Goal: Transaction & Acquisition: Obtain resource

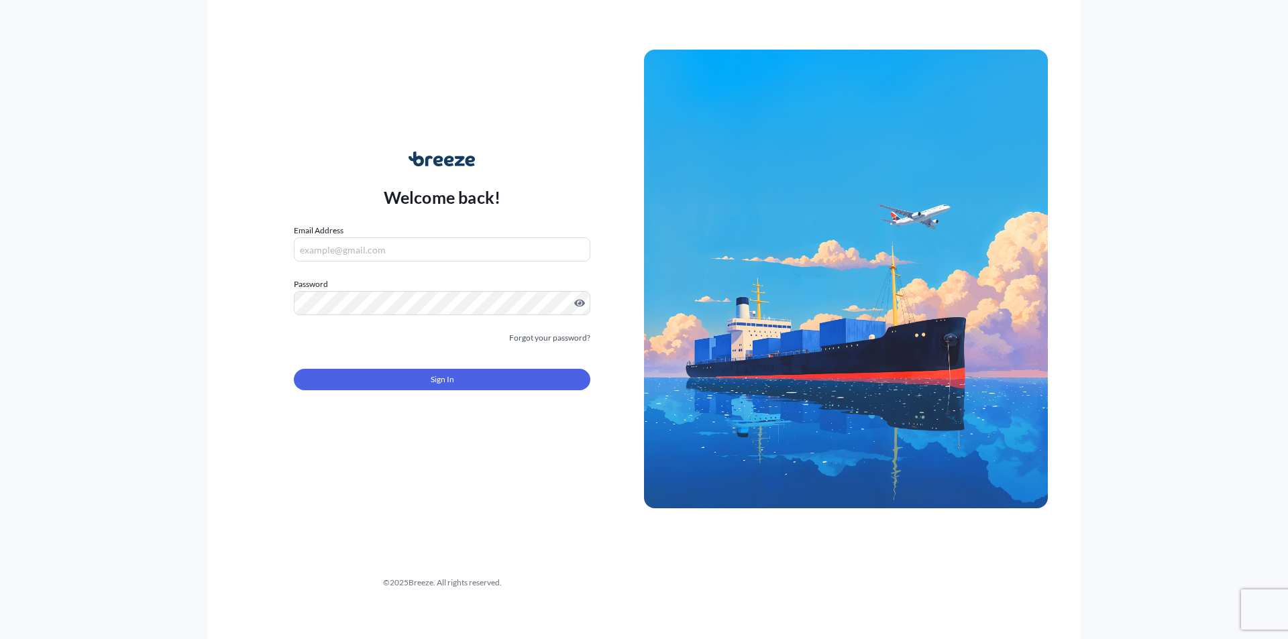
click at [441, 251] on input "Email Address" at bounding box center [442, 249] width 296 height 24
type input "P"
type input "X"
type input "V"
type input "c"
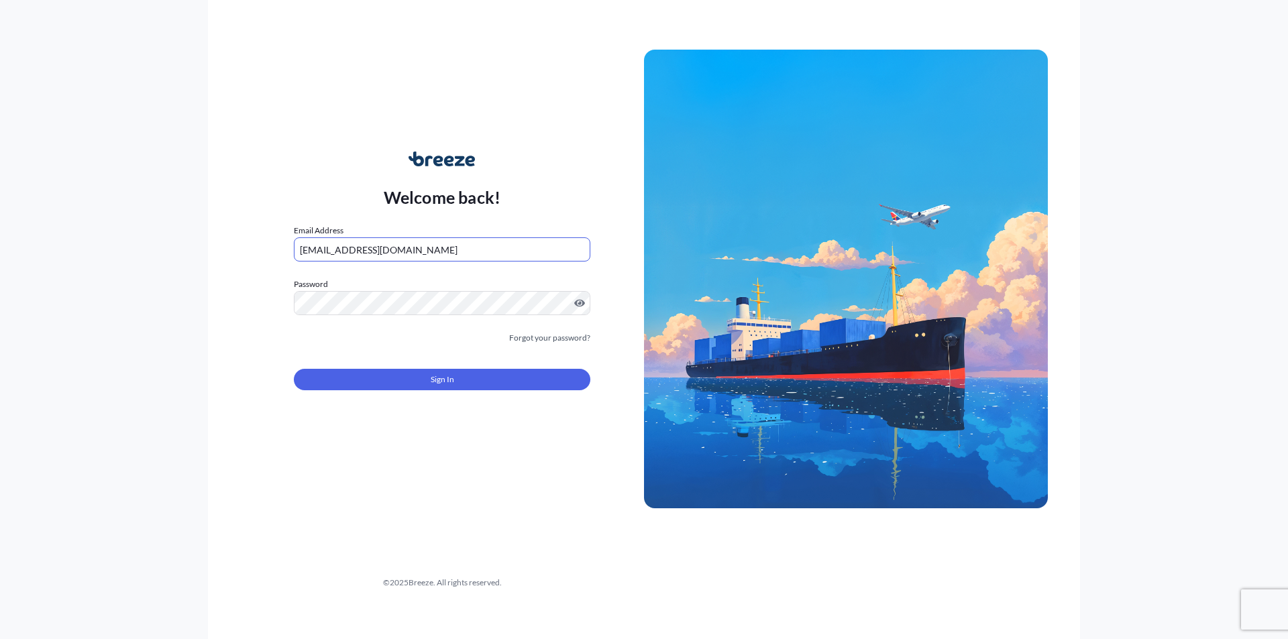
type input "[EMAIL_ADDRESS][DOMAIN_NAME]"
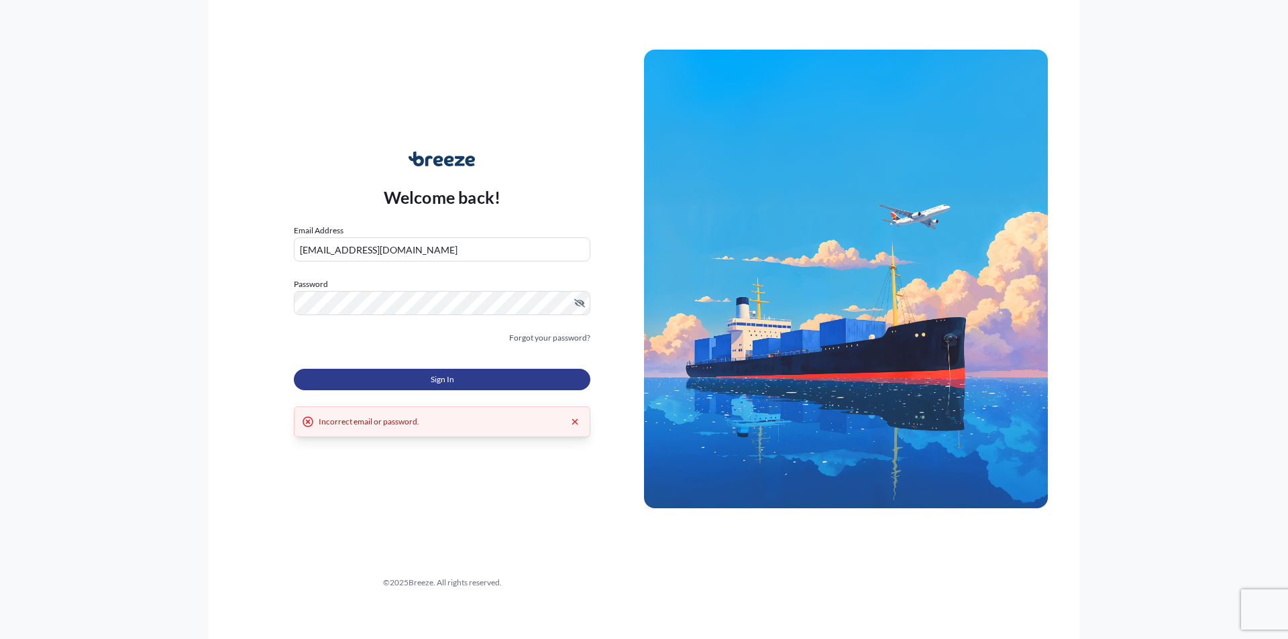
click at [454, 384] on button "Sign In" at bounding box center [442, 379] width 296 height 21
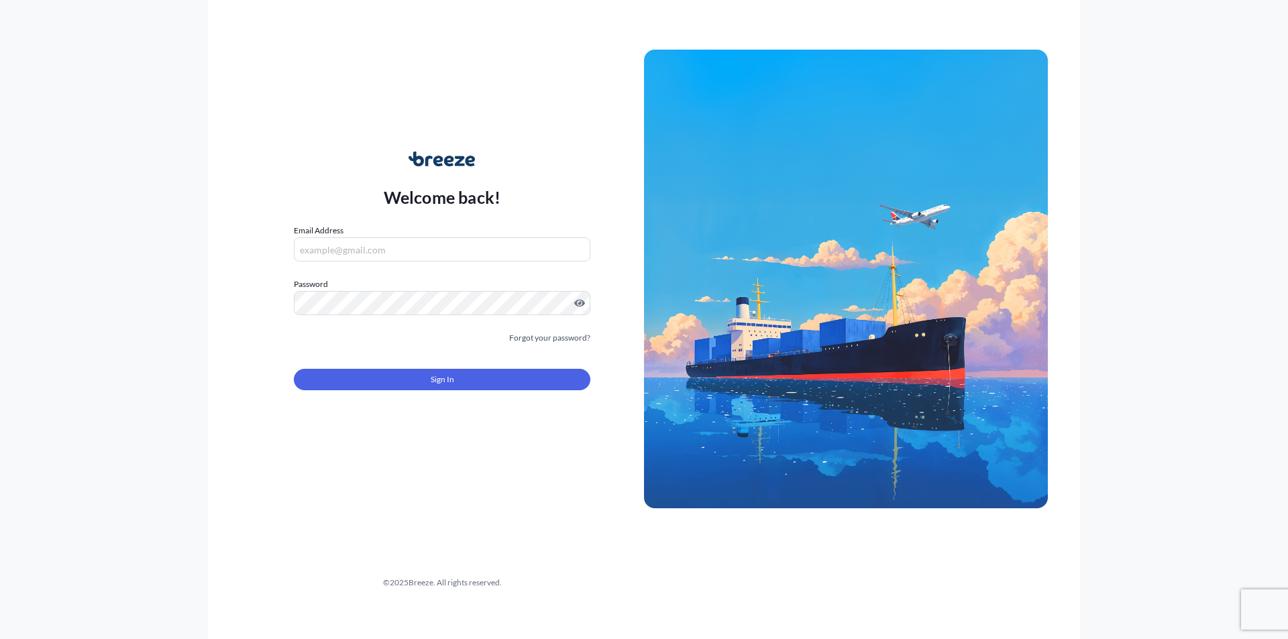
click at [384, 247] on input "Email Address" at bounding box center [442, 249] width 296 height 24
type input "A"
type input "[EMAIL_ADDRESS][DOMAIN_NAME]"
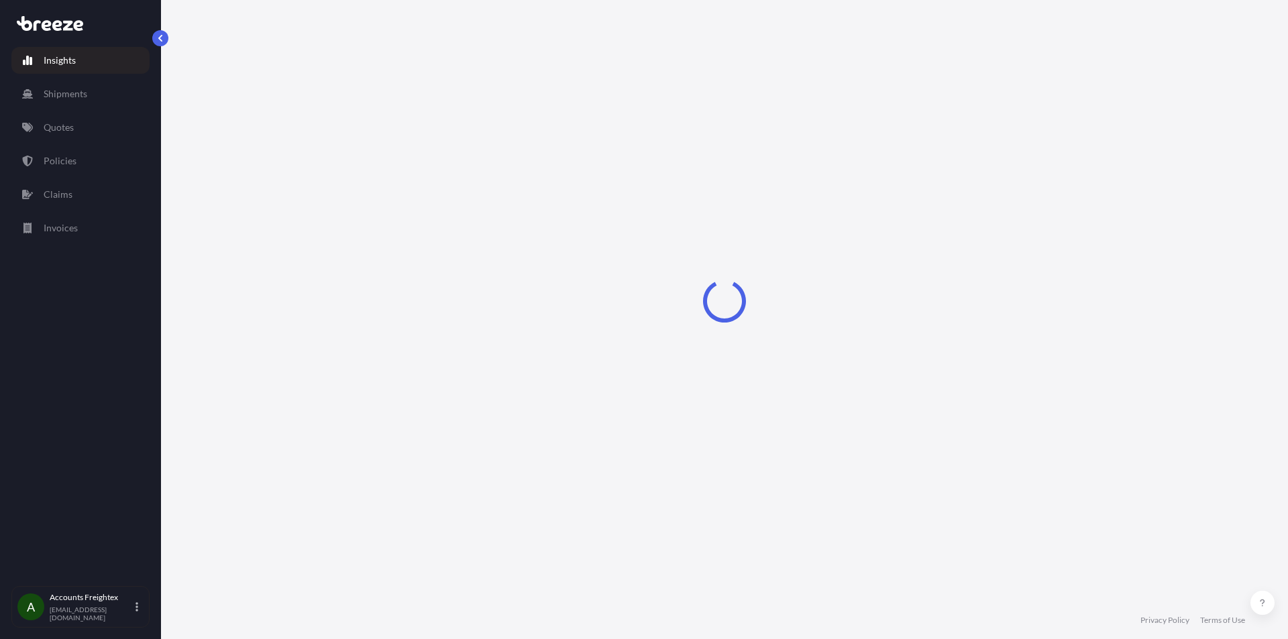
select select "2025"
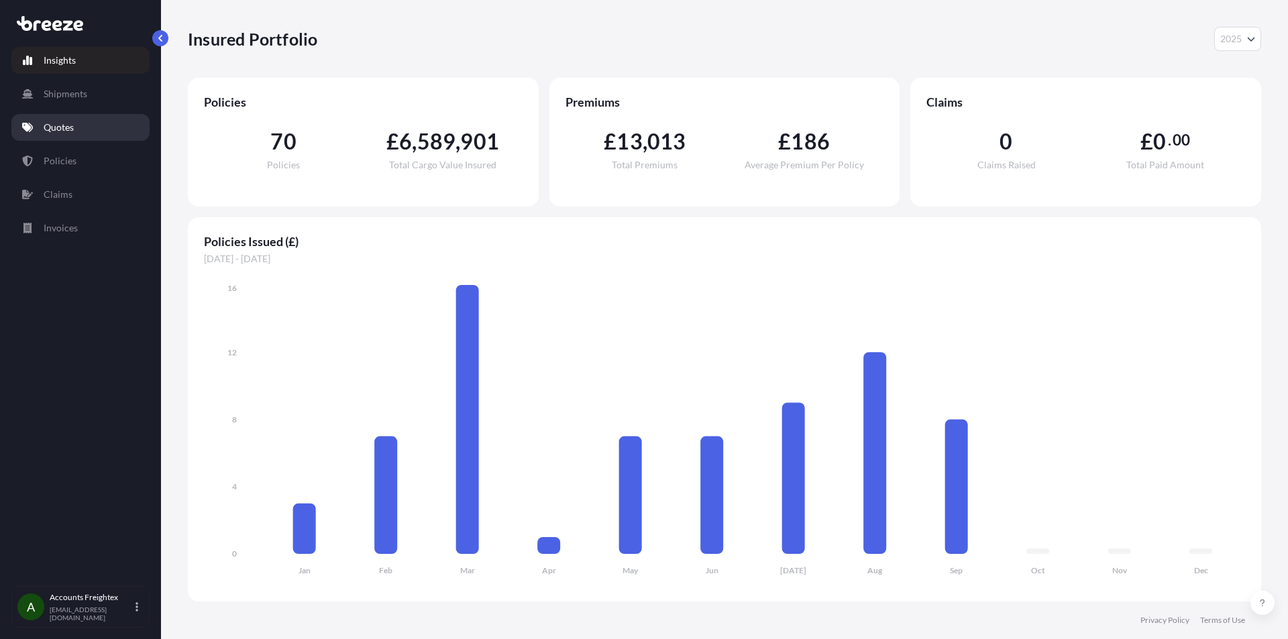
click at [64, 129] on p "Quotes" at bounding box center [59, 127] width 30 height 13
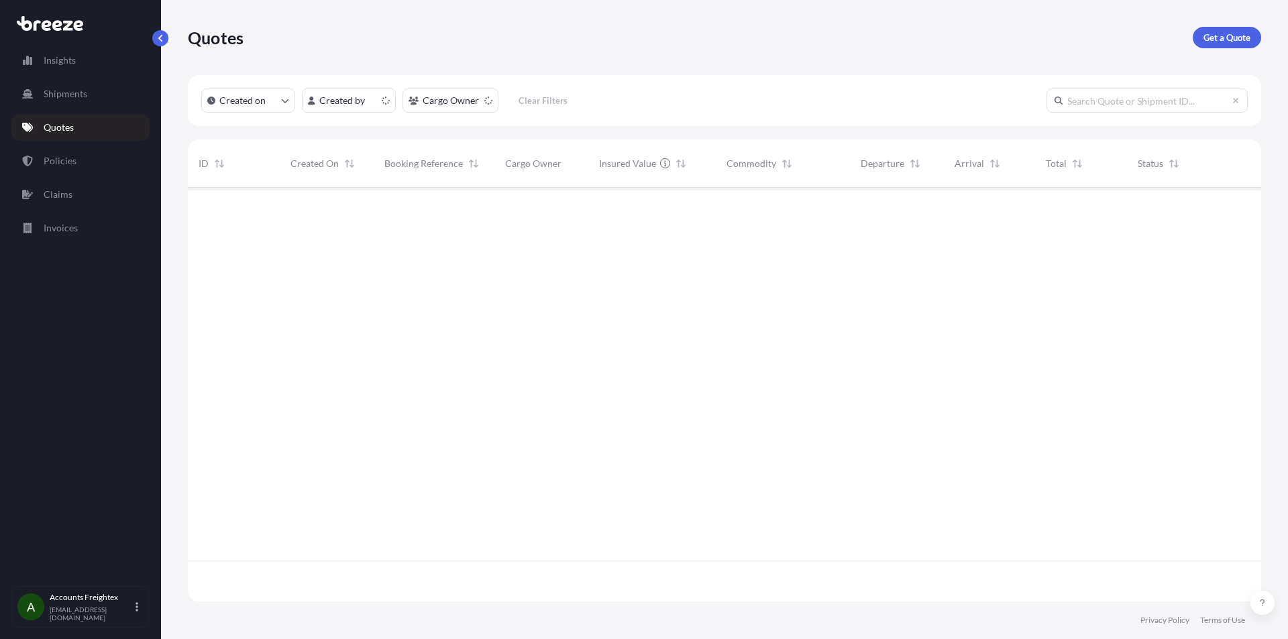
scroll to position [411, 1063]
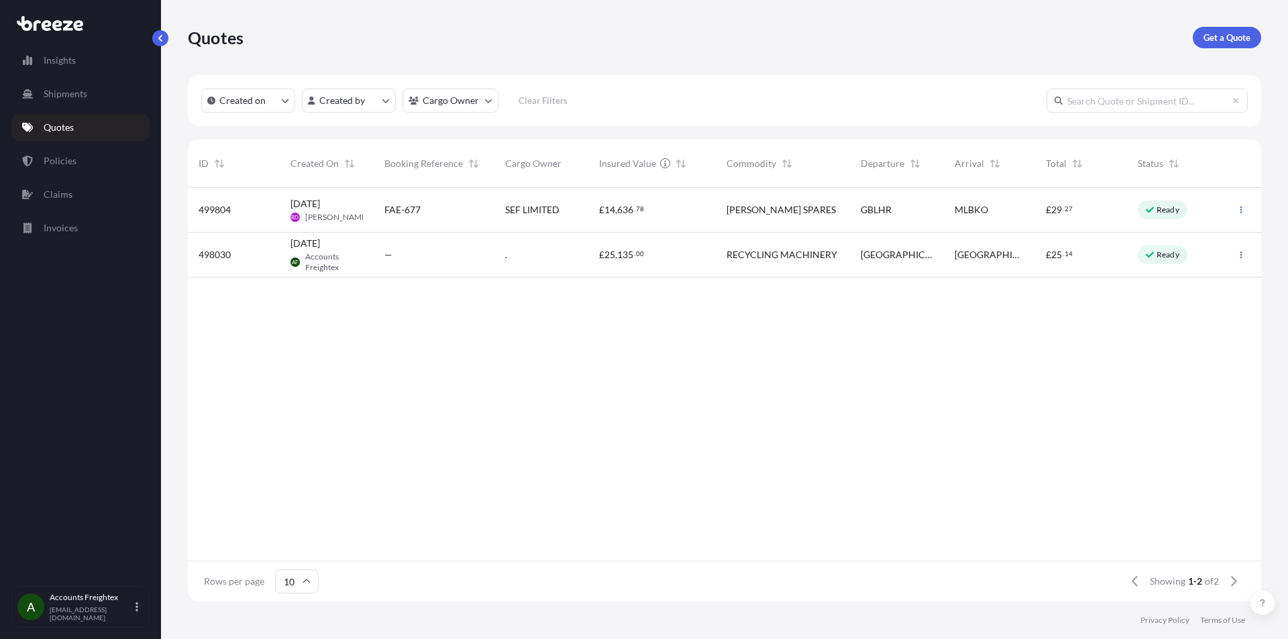
click at [54, 120] on link "Quotes" at bounding box center [80, 127] width 138 height 27
click at [54, 134] on link "Quotes" at bounding box center [80, 127] width 138 height 27
click at [1239, 31] on p "Get a Quote" at bounding box center [1226, 37] width 47 height 13
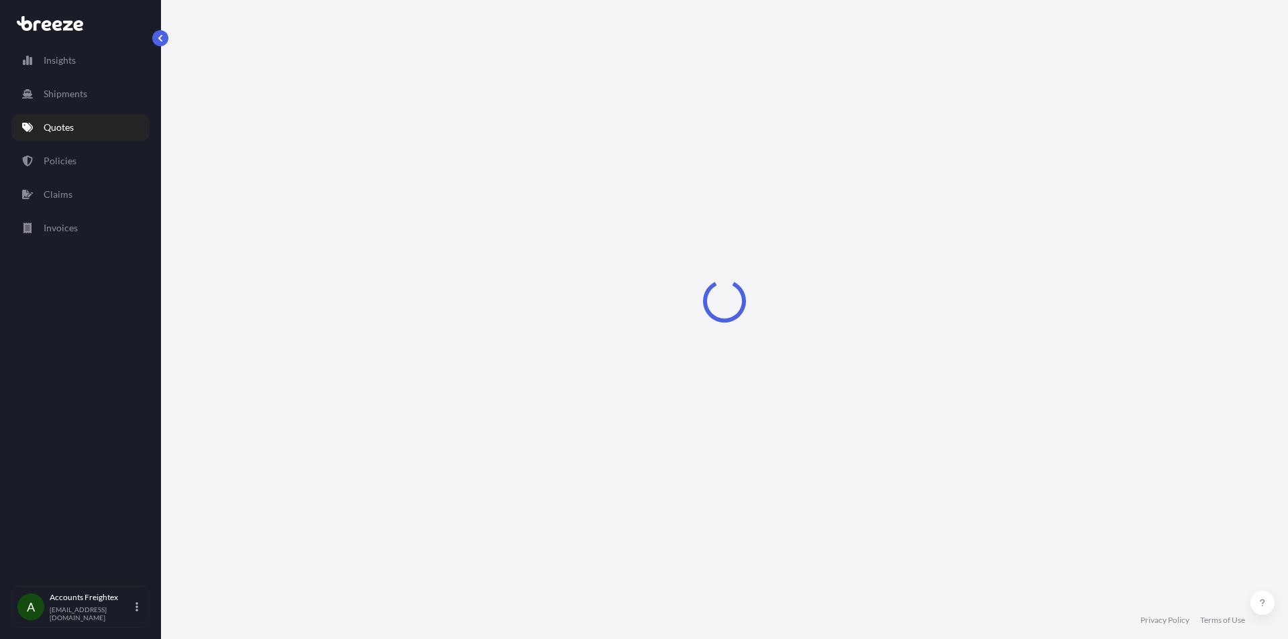
select select "Sea"
select select "1"
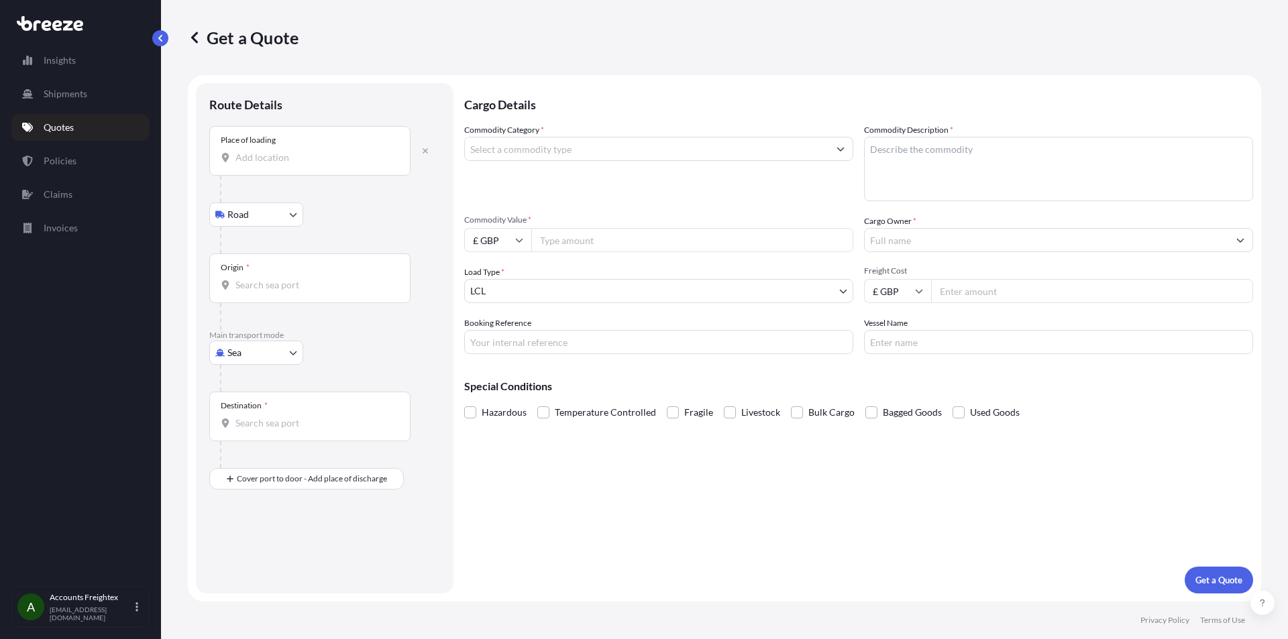
click at [333, 139] on div "Place of loading" at bounding box center [309, 151] width 201 height 50
click at [333, 151] on input "Place of loading" at bounding box center [314, 157] width 158 height 13
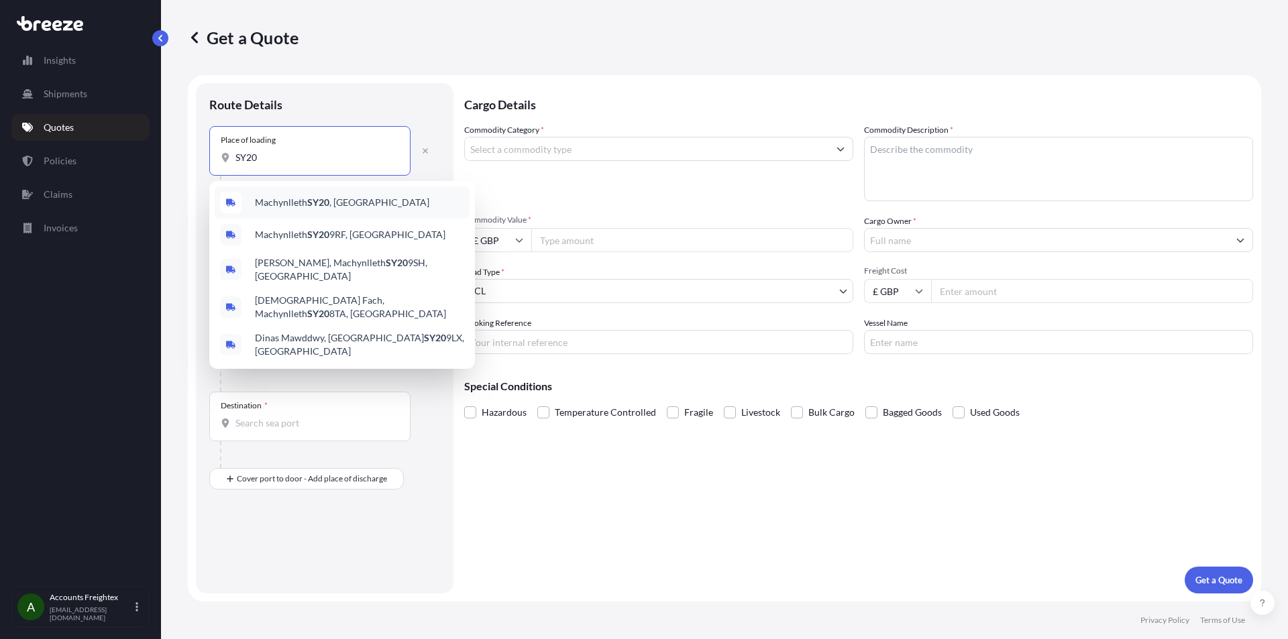
click at [339, 201] on span "Machynlleth SY20 , [GEOGRAPHIC_DATA]" at bounding box center [342, 202] width 174 height 13
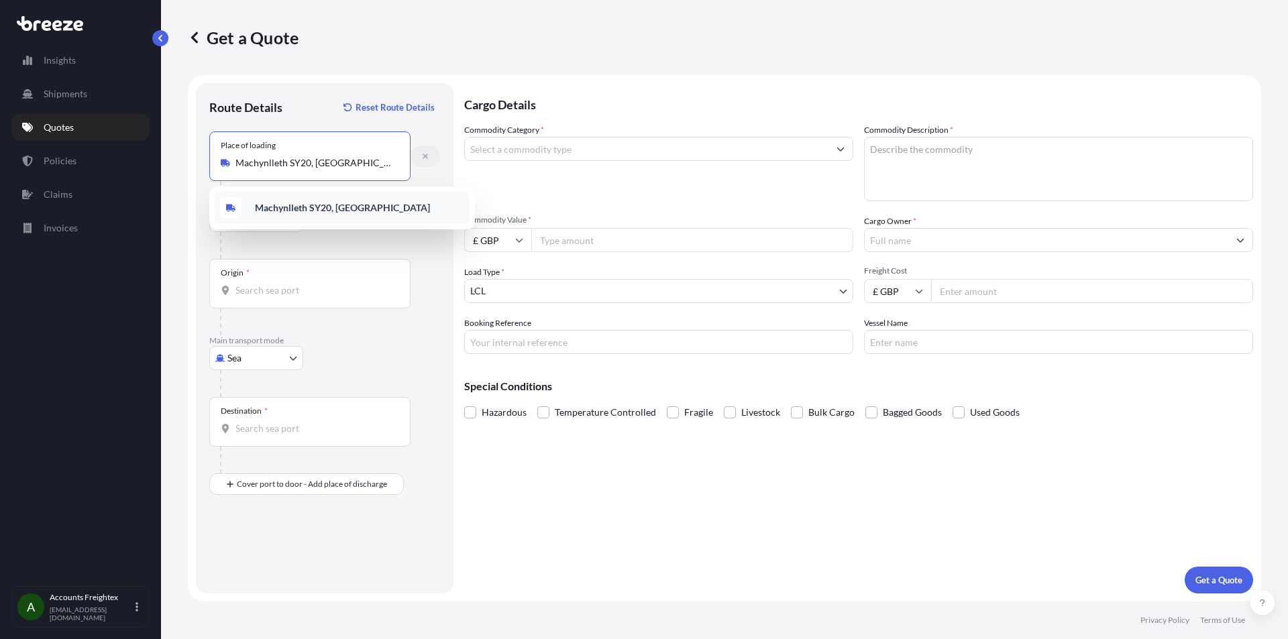
click at [424, 158] on icon "button" at bounding box center [425, 156] width 5 height 5
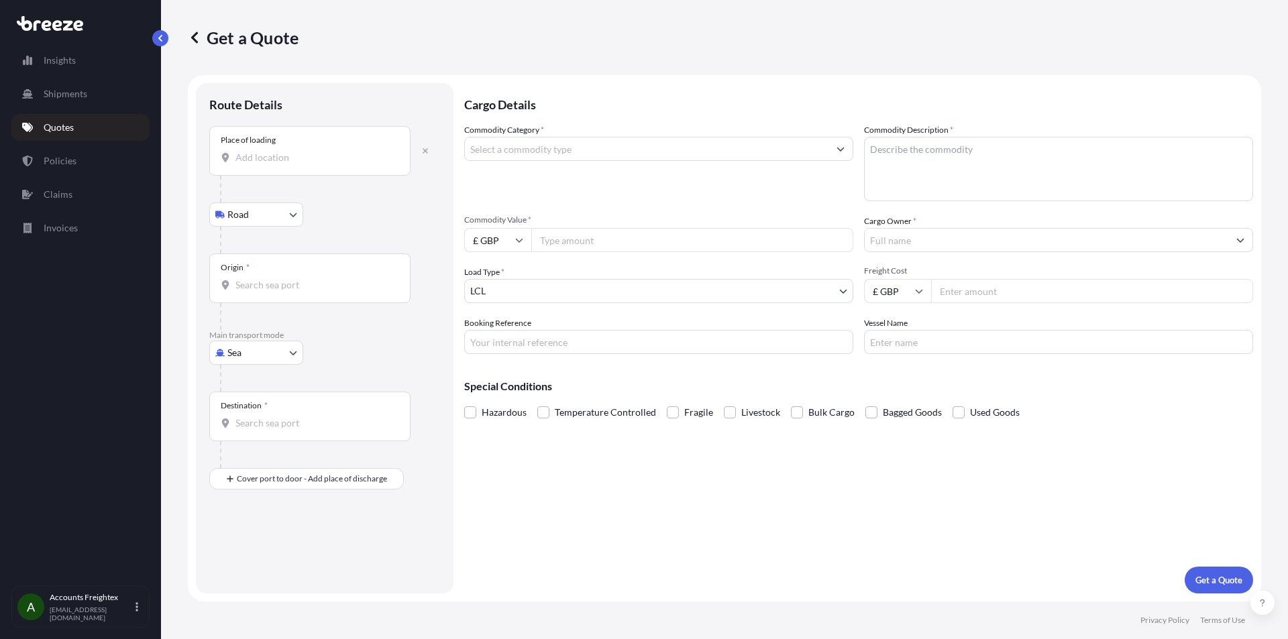
click at [289, 144] on div "Place of loading" at bounding box center [309, 151] width 201 height 50
click at [289, 151] on input "Place of loading" at bounding box center [314, 157] width 158 height 13
drag, startPoint x: 289, startPoint y: 144, endPoint x: 262, endPoint y: 149, distance: 27.9
click at [263, 148] on div "Place of loading" at bounding box center [309, 151] width 201 height 50
click at [263, 151] on input "Place of loading" at bounding box center [314, 157] width 158 height 13
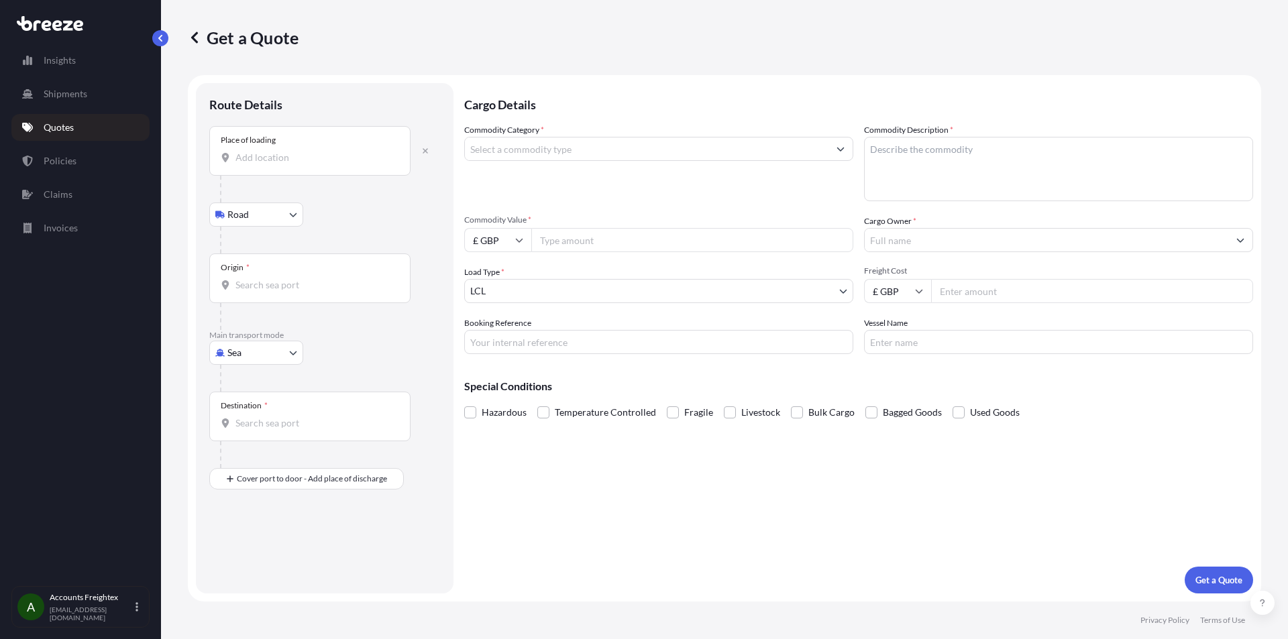
drag, startPoint x: 262, startPoint y: 150, endPoint x: 250, endPoint y: 166, distance: 20.7
click at [250, 167] on div "Place of loading" at bounding box center [309, 151] width 201 height 50
click at [250, 164] on input "Place of loading" at bounding box center [314, 157] width 158 height 13
drag, startPoint x: 305, startPoint y: 146, endPoint x: 298, endPoint y: 155, distance: 10.6
click at [300, 154] on div "Place of loading" at bounding box center [309, 151] width 201 height 50
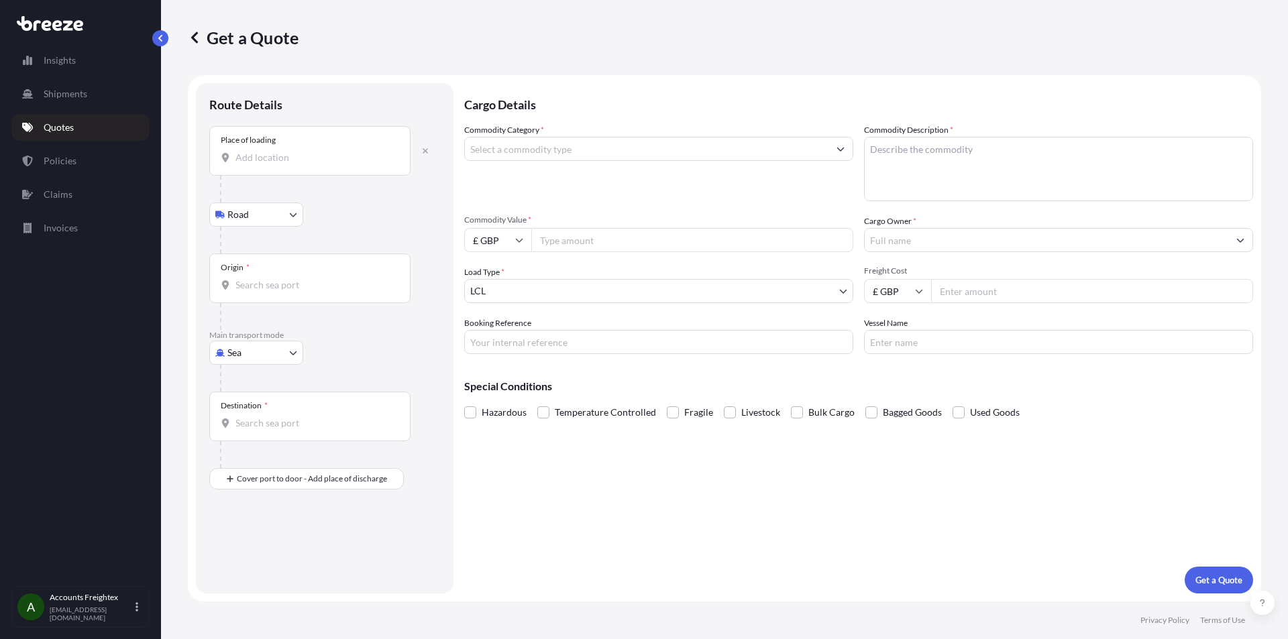
click at [289, 160] on input "Place of loading" at bounding box center [314, 157] width 158 height 13
paste input "Glantwymyn Machynlleth SY20 8LD"
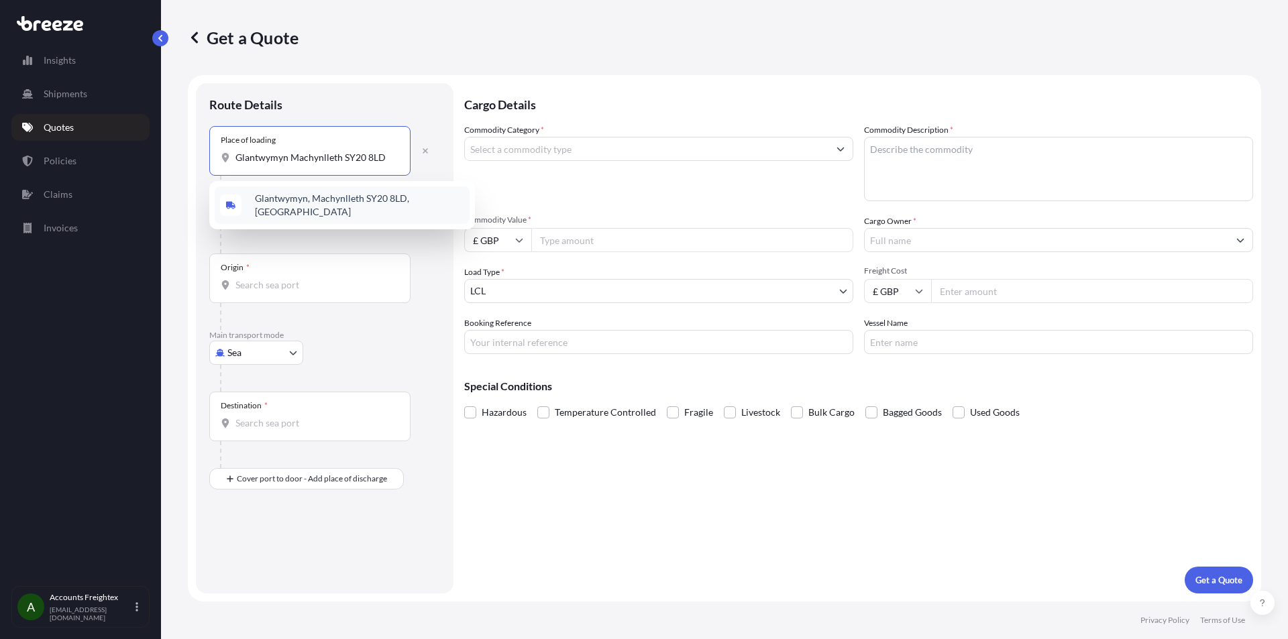
click at [335, 205] on span "Glantwymyn, Machynlleth SY20 8LD, UK" at bounding box center [359, 205] width 209 height 27
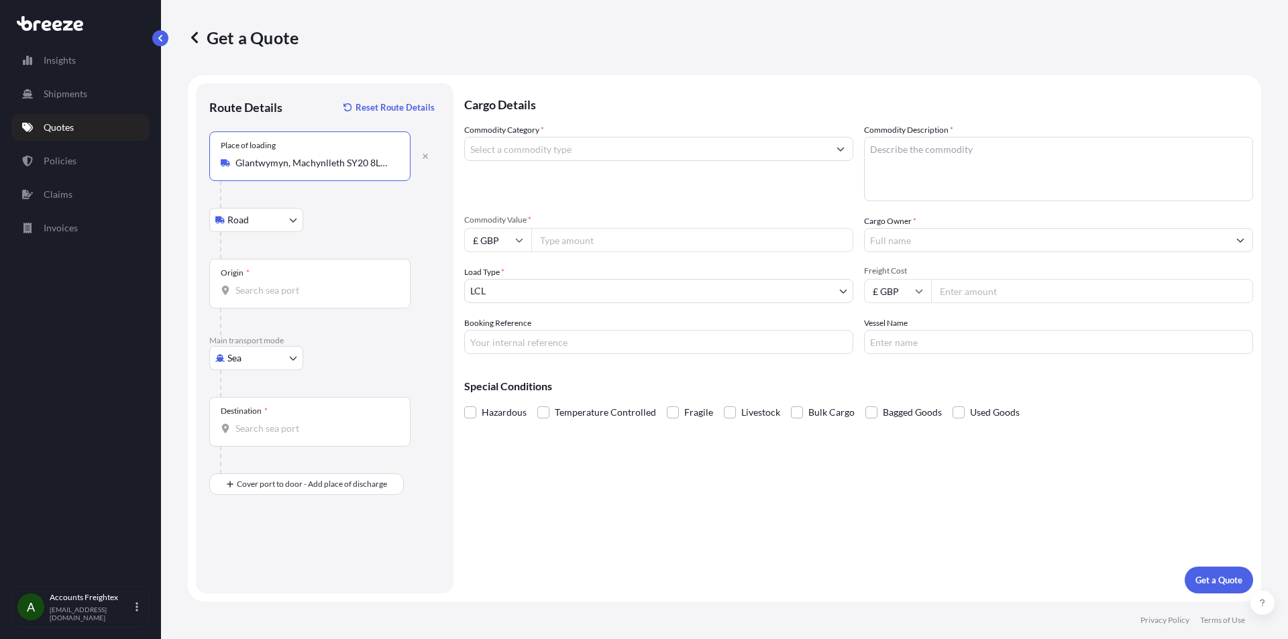
type input "Glantwymyn, Machynlleth SY20 8LD, UK"
click at [278, 288] on input "Origin *" at bounding box center [314, 290] width 158 height 13
click at [415, 230] on div "Road Road Rail" at bounding box center [324, 220] width 231 height 24
click at [298, 361] on body "1 option available. 0 options available. Insights Shipments Quotes Policies Cla…" at bounding box center [644, 319] width 1288 height 639
click at [258, 439] on div "Road" at bounding box center [256, 441] width 83 height 24
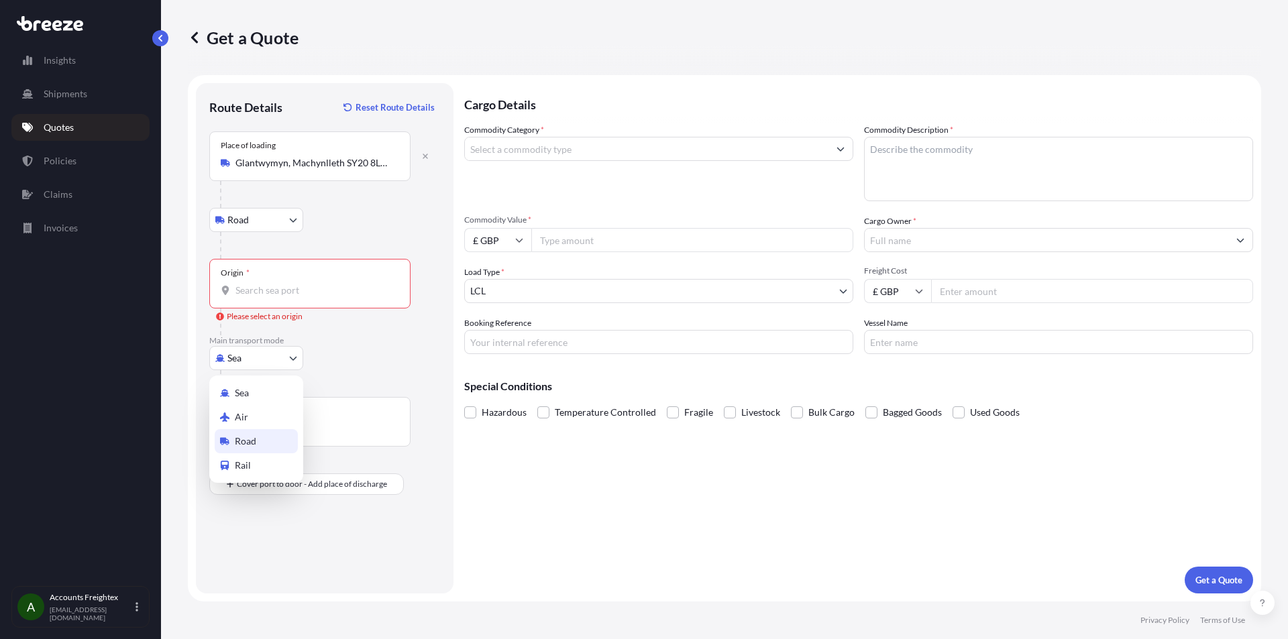
select select "Road"
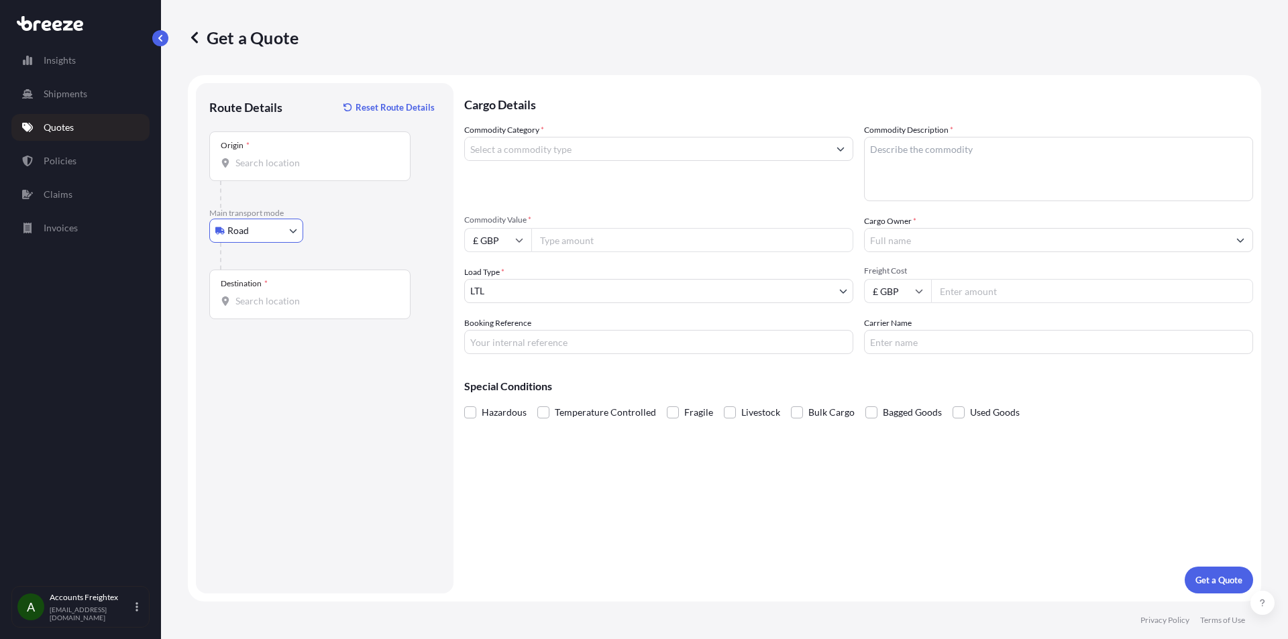
click at [304, 297] on input "Destination *" at bounding box center [314, 300] width 158 height 13
click at [305, 298] on input "Destination * Please select a destination" at bounding box center [314, 300] width 158 height 13
paste input "Rte Suisse 101, 1296 Coppet, Switzerland"
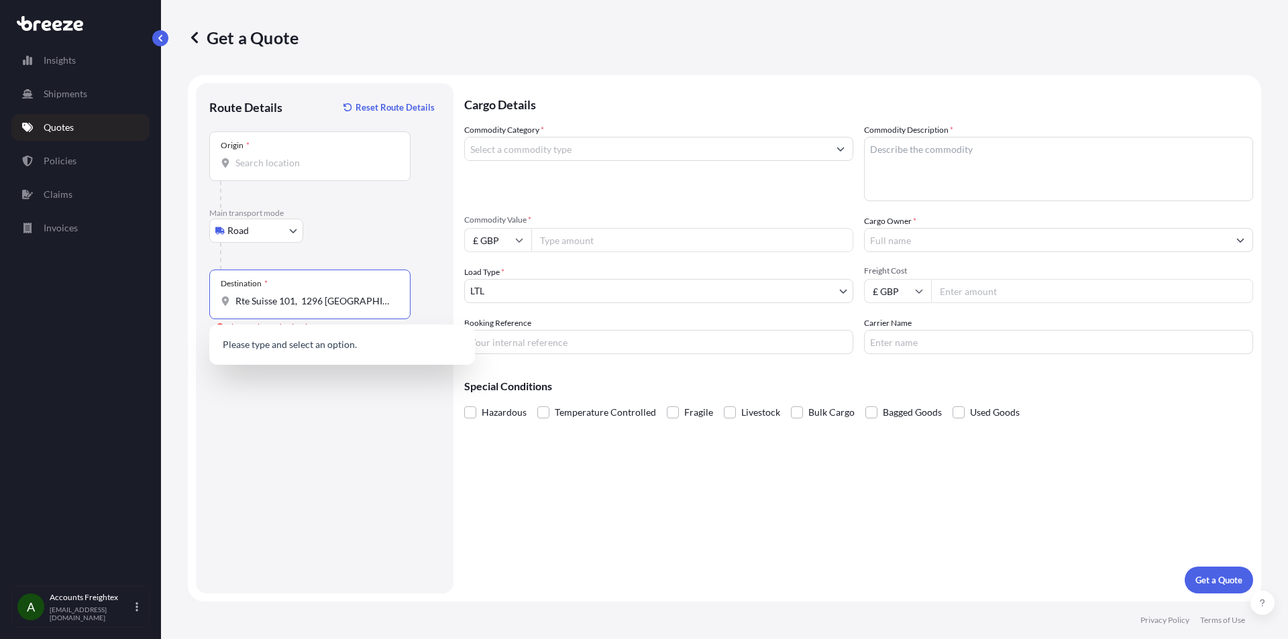
scroll to position [0, 15]
click at [295, 339] on span "Rte de Suisse 101, 1296 Coppet, Switzerland" at bounding box center [297, 345] width 84 height 13
type input "Rte de Suisse 101, 1296 Coppet, Switzerland"
click at [545, 150] on input "Commodity Category *" at bounding box center [647, 149] width 364 height 24
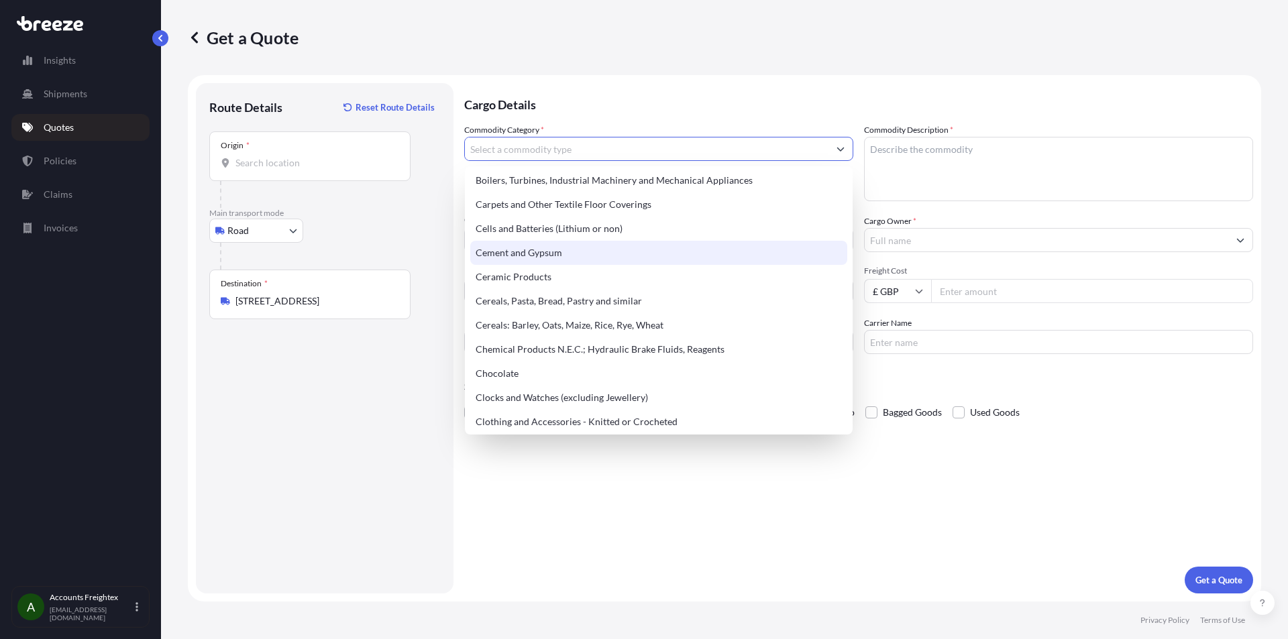
scroll to position [268, 0]
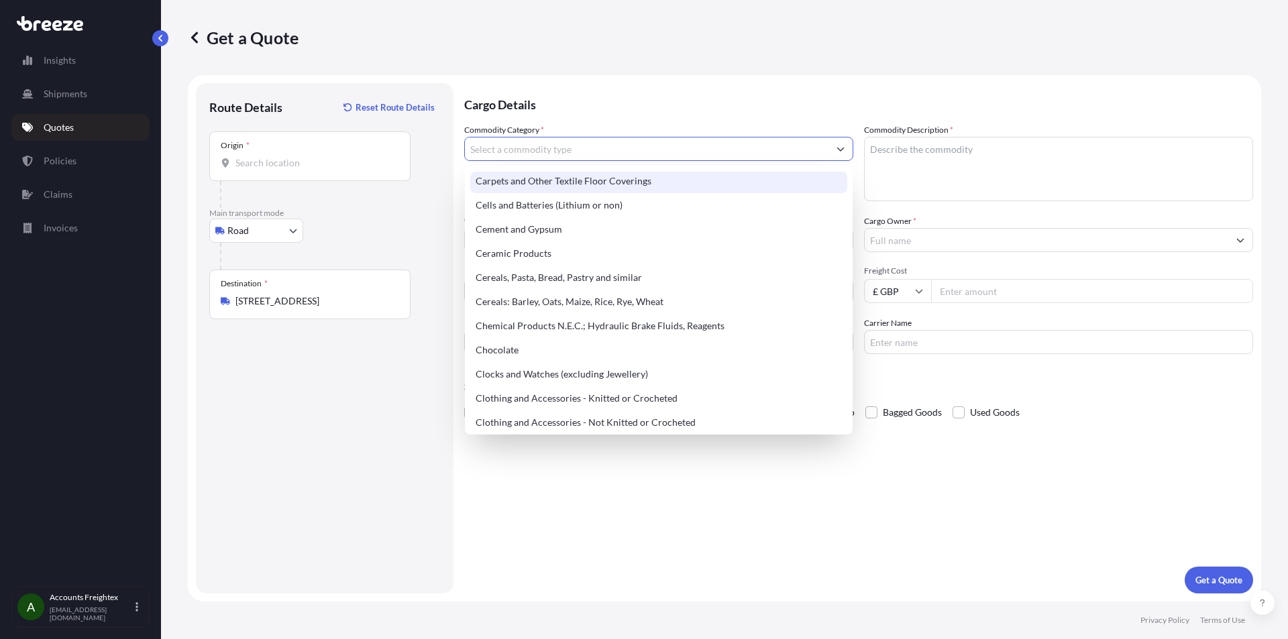
click at [565, 148] on input "Commodity Category *" at bounding box center [647, 149] width 364 height 24
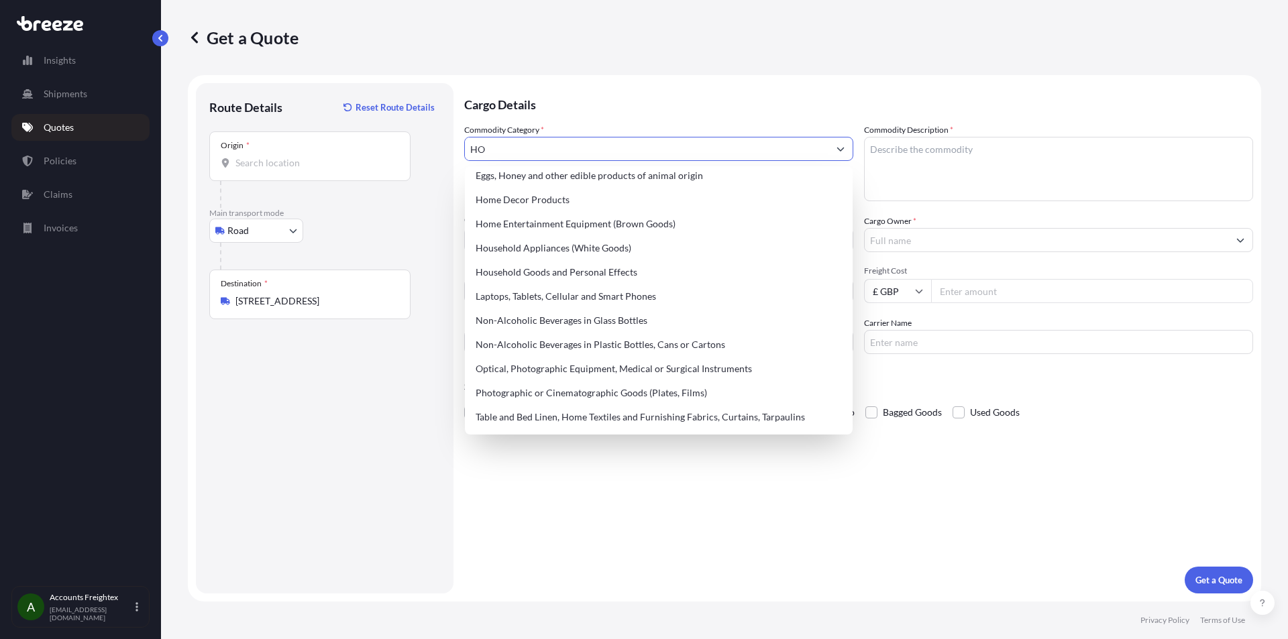
scroll to position [0, 0]
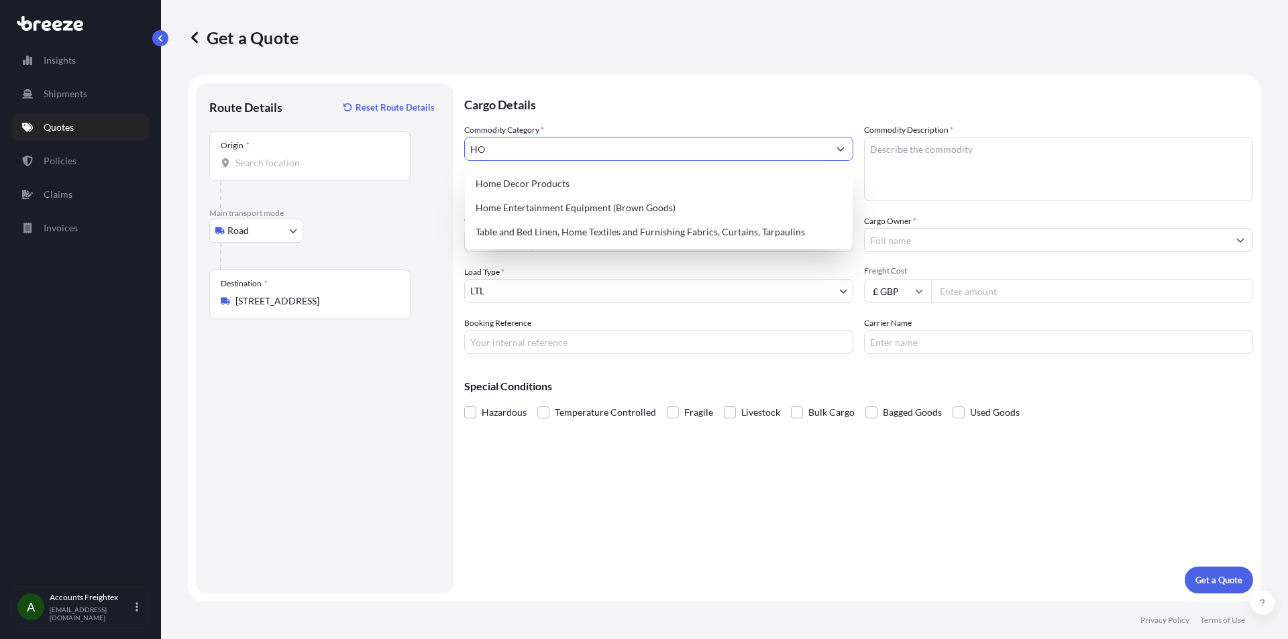
type input "H"
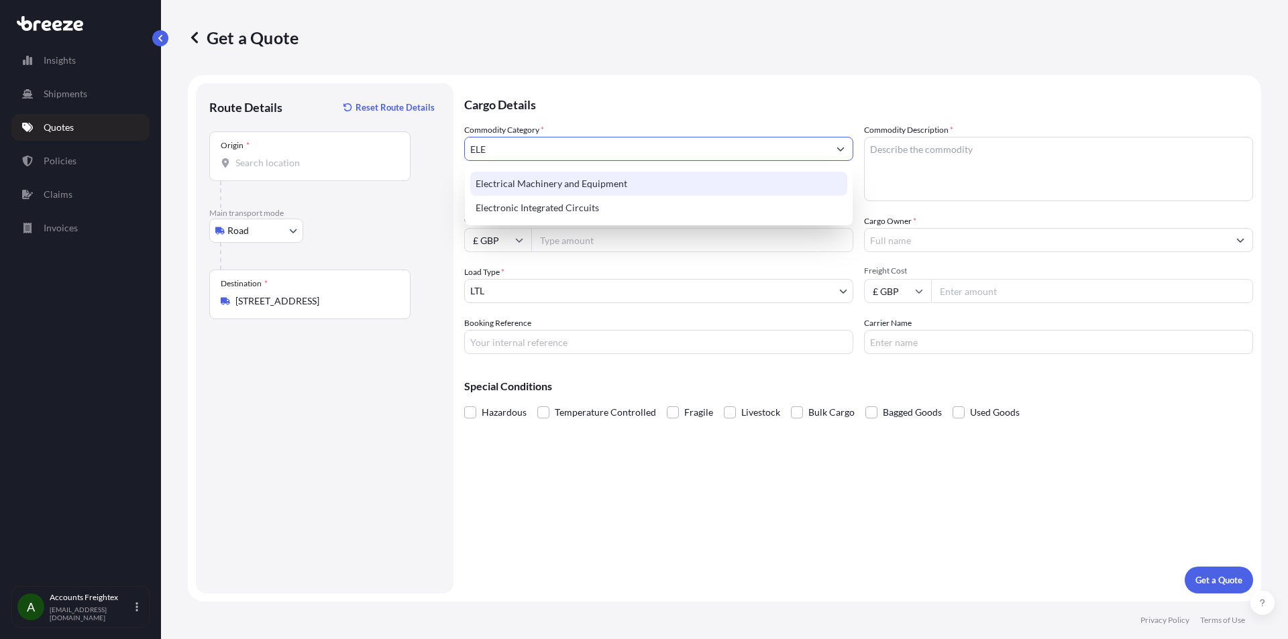
click at [598, 185] on div "Electrical Machinery and Equipment" at bounding box center [658, 184] width 377 height 24
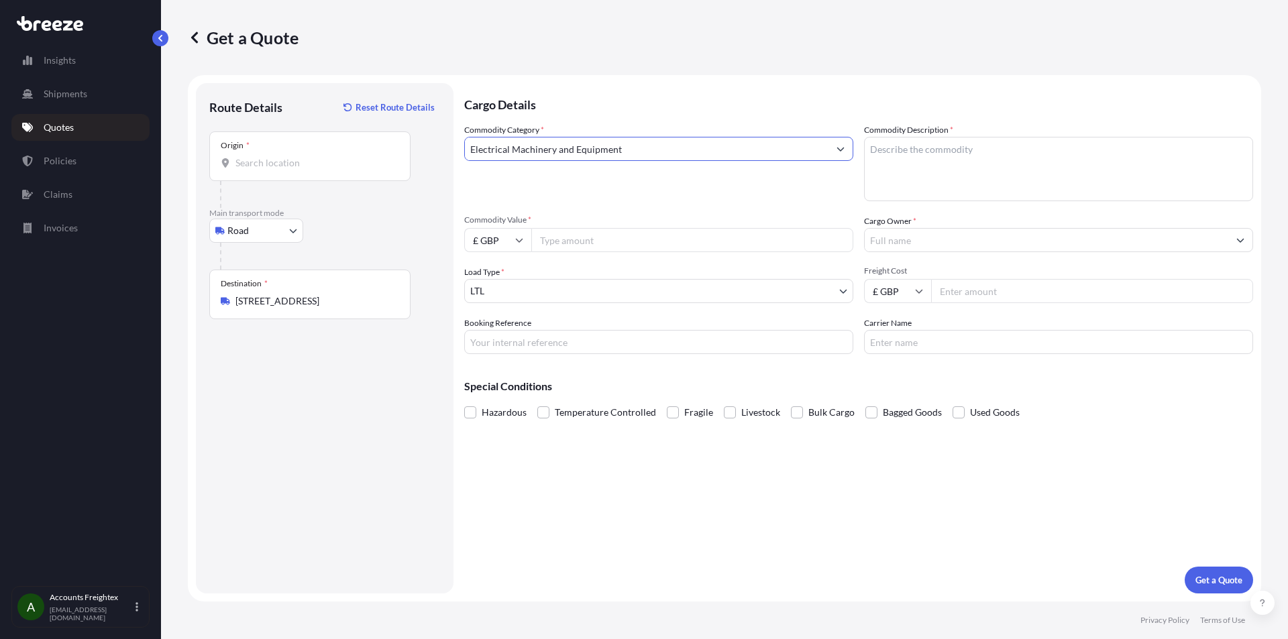
type input "Electrical Machinery and Equipment"
click at [918, 170] on textarea "Commodity Description *" at bounding box center [1058, 169] width 389 height 64
type textarea "OUTDOOR SAUNA"
click at [646, 221] on span "Commodity Value *" at bounding box center [658, 220] width 389 height 11
click at [646, 228] on input "Commodity Value *" at bounding box center [692, 240] width 322 height 24
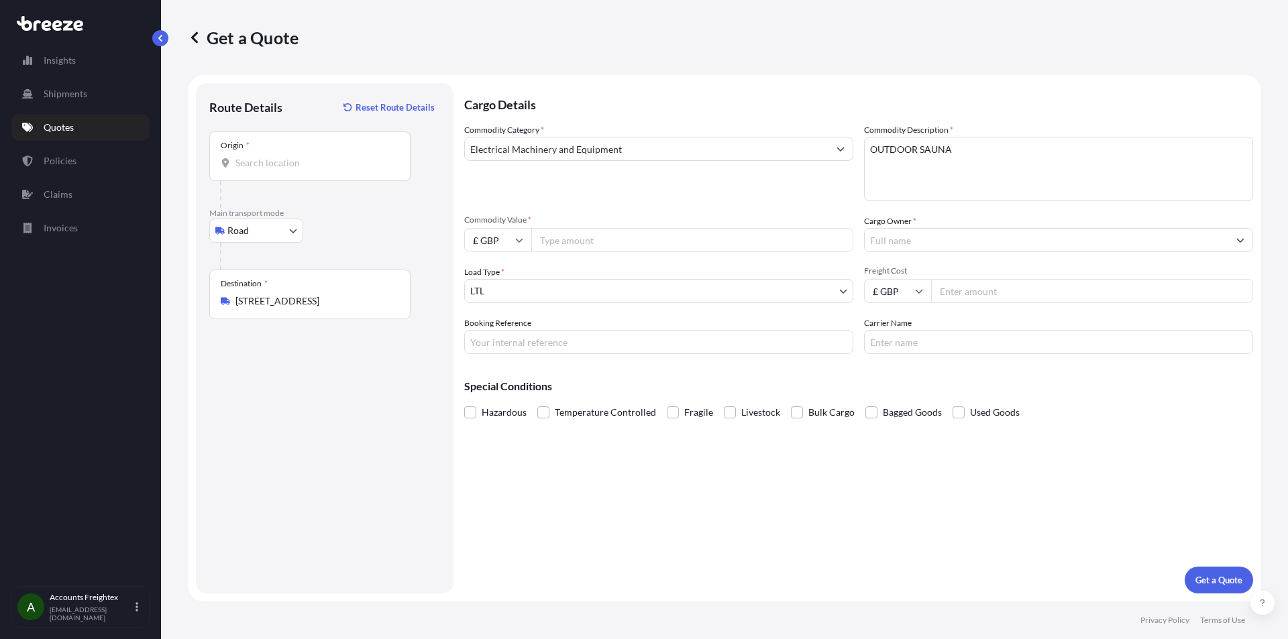
click at [635, 224] on span "Commodity Value *" at bounding box center [658, 220] width 389 height 11
click at [635, 228] on input "Commodity Value *" at bounding box center [692, 240] width 322 height 24
drag, startPoint x: 635, startPoint y: 227, endPoint x: 628, endPoint y: 230, distance: 7.9
click at [629, 229] on div "Commodity Value * £ GBP" at bounding box center [658, 234] width 389 height 38
click at [626, 233] on input "Commodity Value *" at bounding box center [692, 240] width 322 height 24
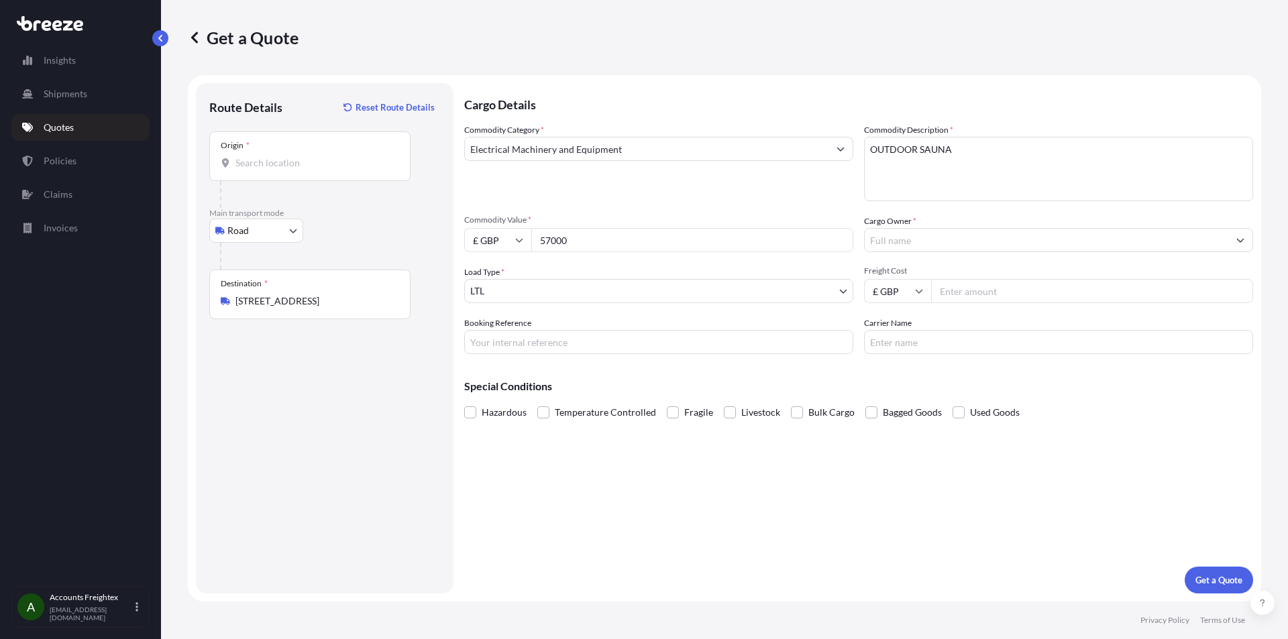
type input "57000"
click at [891, 243] on input "Cargo Owner *" at bounding box center [1047, 240] width 364 height 24
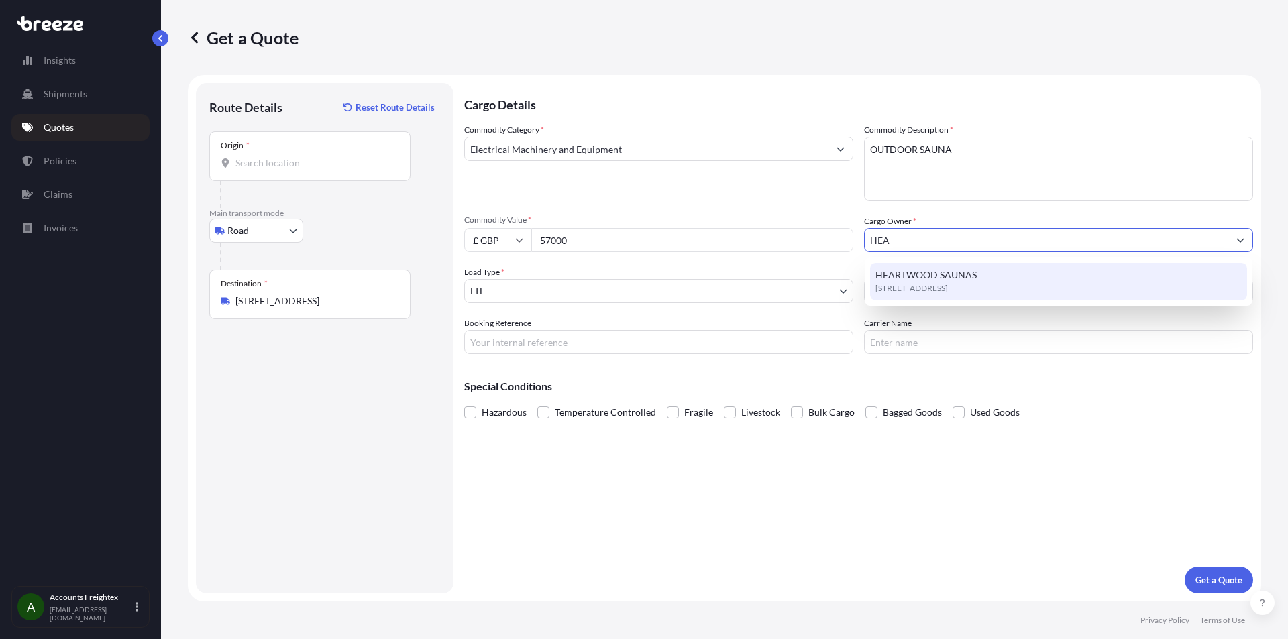
click at [939, 288] on span "SY20 8LD, SY20 8LD, Glantwymyn, United Kingdom" at bounding box center [911, 288] width 72 height 13
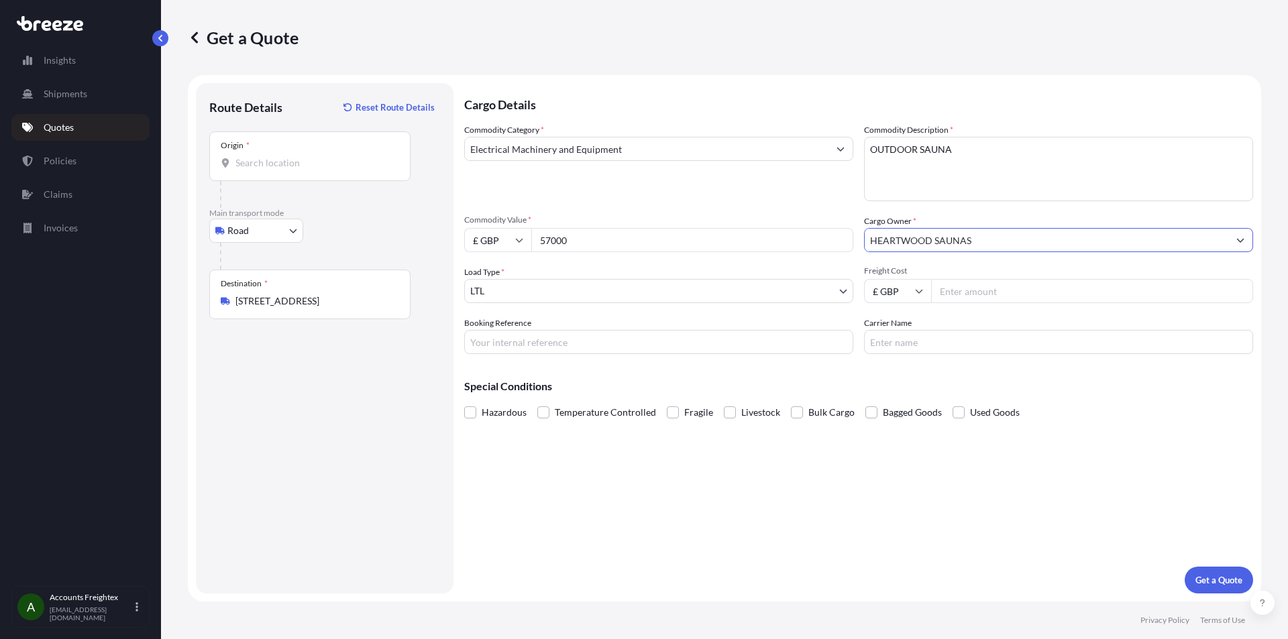
type input "HEARTWOOD SAUNAS"
click at [577, 292] on body "15 options available. 4 options available. 1 option available. Insights Shipmen…" at bounding box center [644, 319] width 1288 height 639
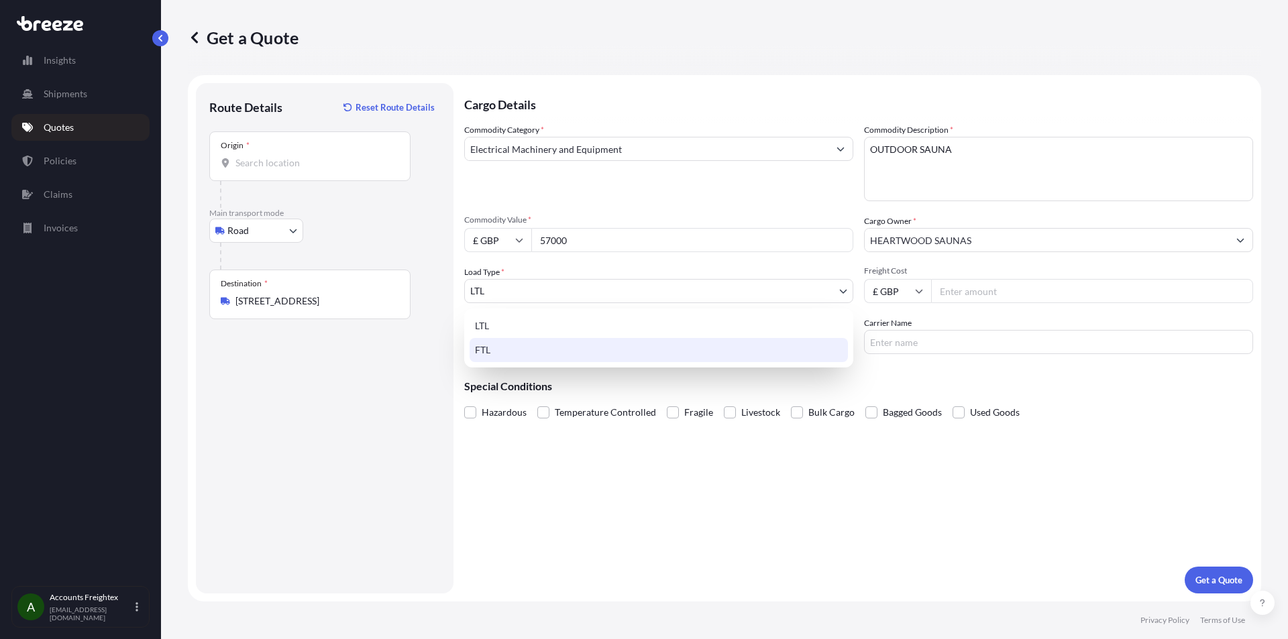
click at [510, 350] on div "FTL" at bounding box center [659, 350] width 378 height 24
select select "2"
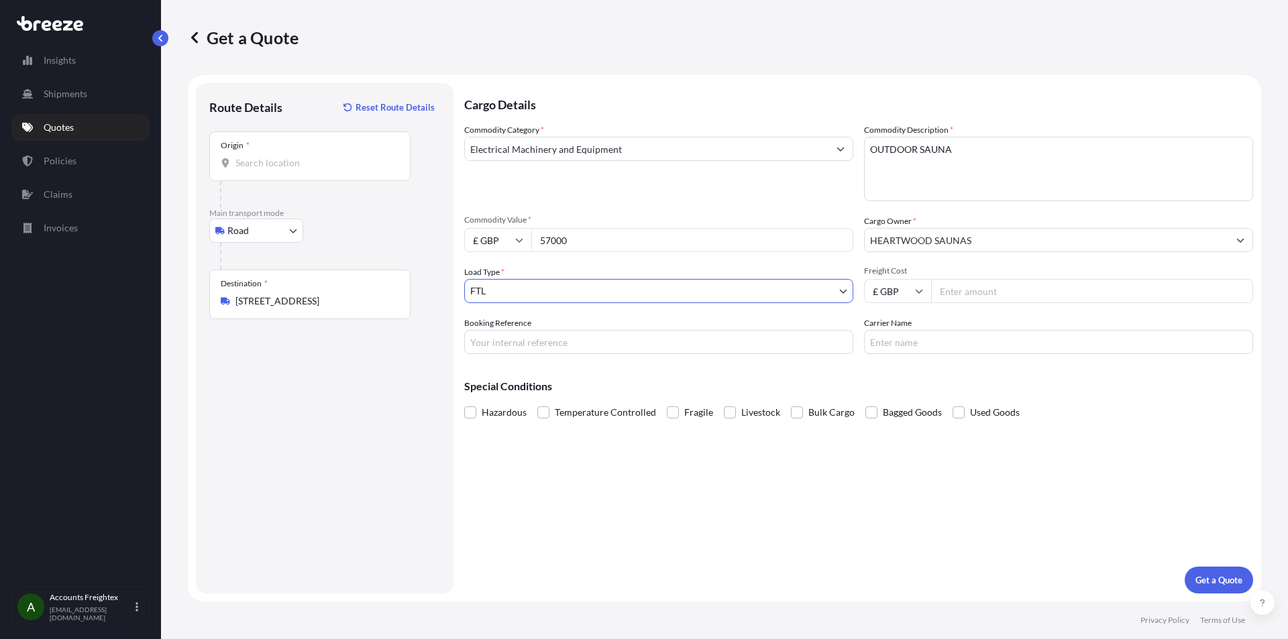
click at [549, 343] on input "Booking Reference" at bounding box center [658, 342] width 389 height 24
click at [898, 347] on input "Carrier Name" at bounding box center [1058, 342] width 389 height 24
click at [971, 295] on input "Freight Cost" at bounding box center [1092, 291] width 322 height 24
click at [956, 293] on input "Freight Cost" at bounding box center [1092, 291] width 322 height 24
type input "58980"
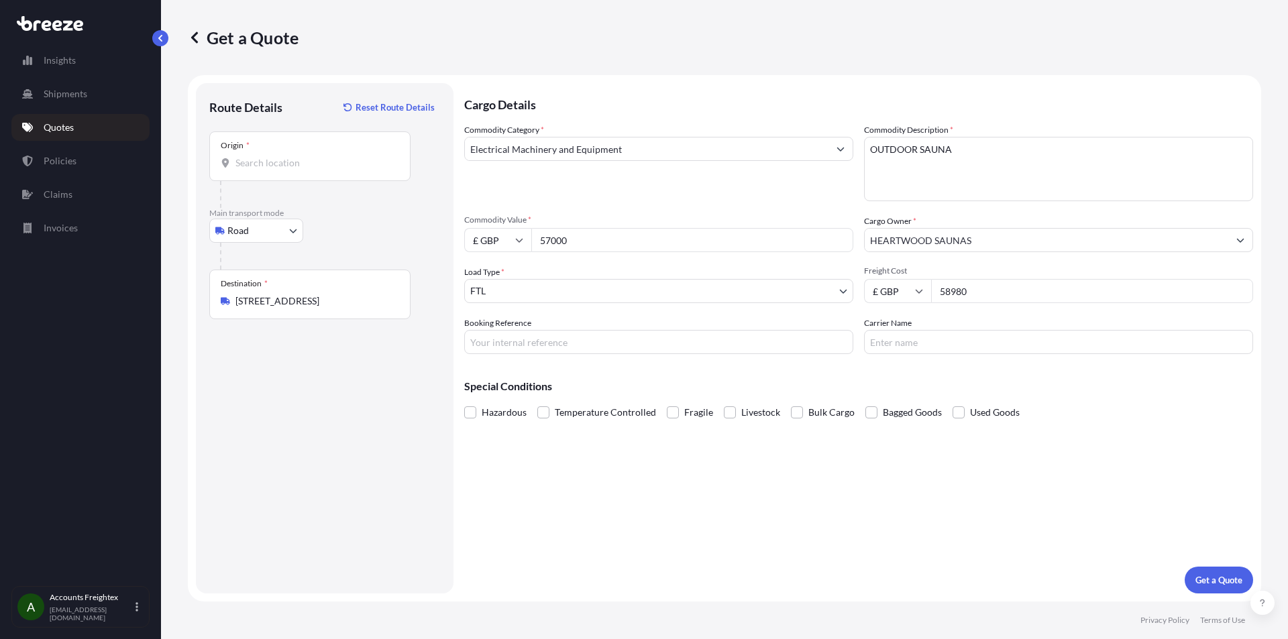
click at [510, 339] on input "Booking Reference" at bounding box center [658, 342] width 389 height 24
click at [905, 330] on input "Carrier Name" at bounding box center [1058, 342] width 389 height 24
click at [1211, 586] on p "Get a Quote" at bounding box center [1218, 579] width 47 height 13
drag, startPoint x: 1004, startPoint y: 288, endPoint x: 900, endPoint y: 304, distance: 105.1
click at [900, 304] on div "Commodity Category * Electrical Machinery and Equipment Commodity Description *…" at bounding box center [858, 238] width 789 height 231
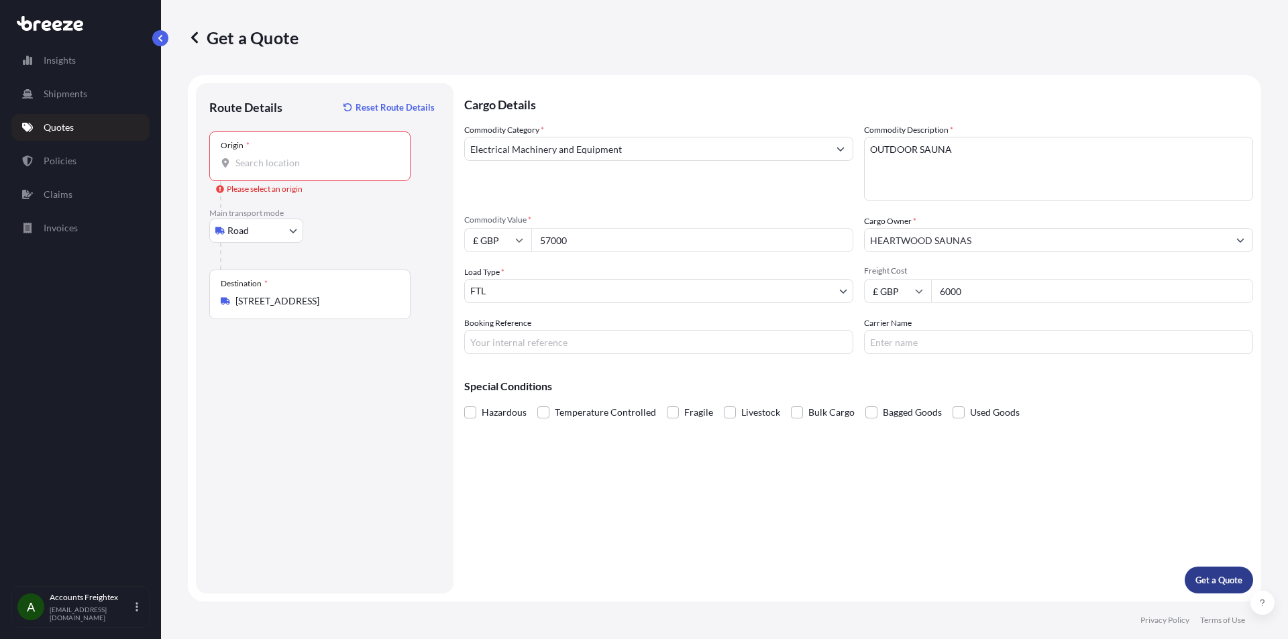
type input "6000"
click at [1221, 586] on p "Get a Quote" at bounding box center [1218, 579] width 47 height 13
click at [256, 156] on div "Origin *" at bounding box center [309, 156] width 201 height 50
click at [256, 156] on input "Origin * Please select an origin" at bounding box center [314, 162] width 158 height 13
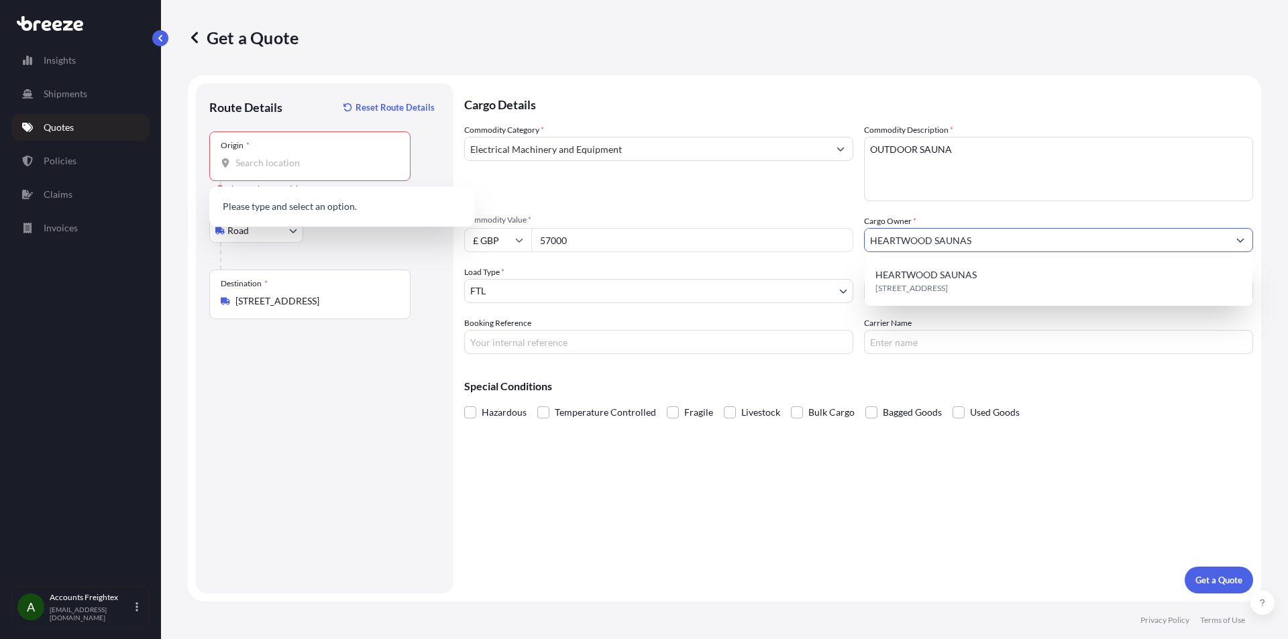
click at [1243, 239] on icon "Show suggestions" at bounding box center [1240, 241] width 7 height 4
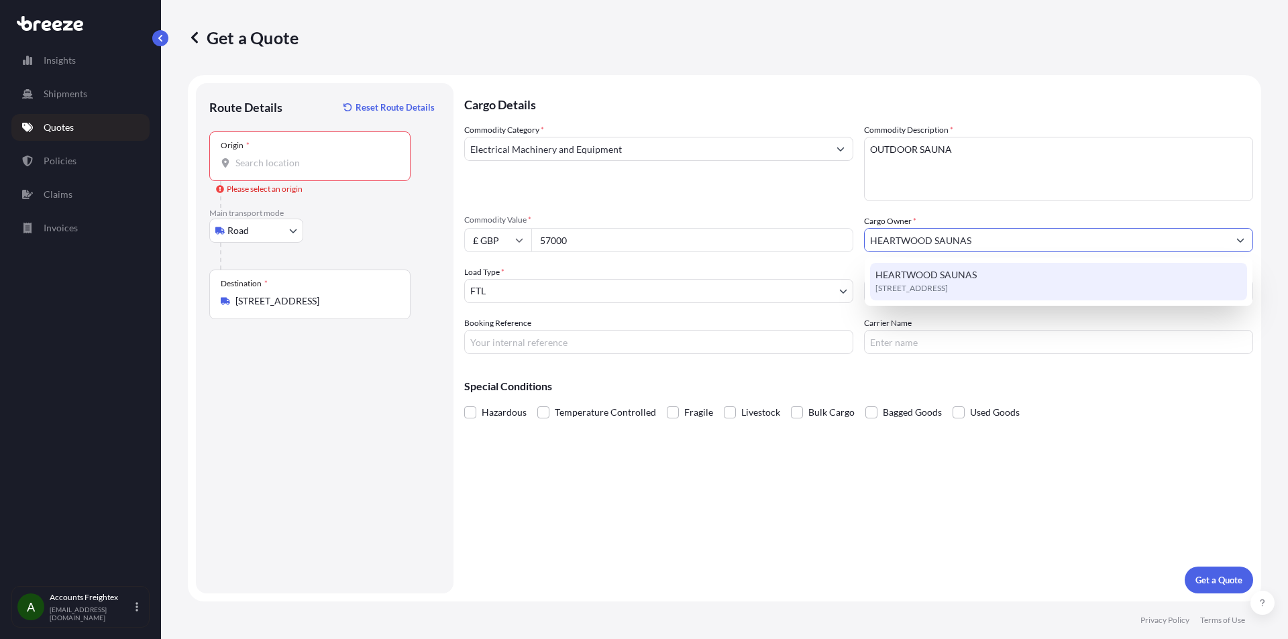
click at [887, 292] on div "HEARTWOOD SAUNAS SY20 8LD, SY20 8LD, Glantwymyn, United Kingdom" at bounding box center [1058, 282] width 377 height 38
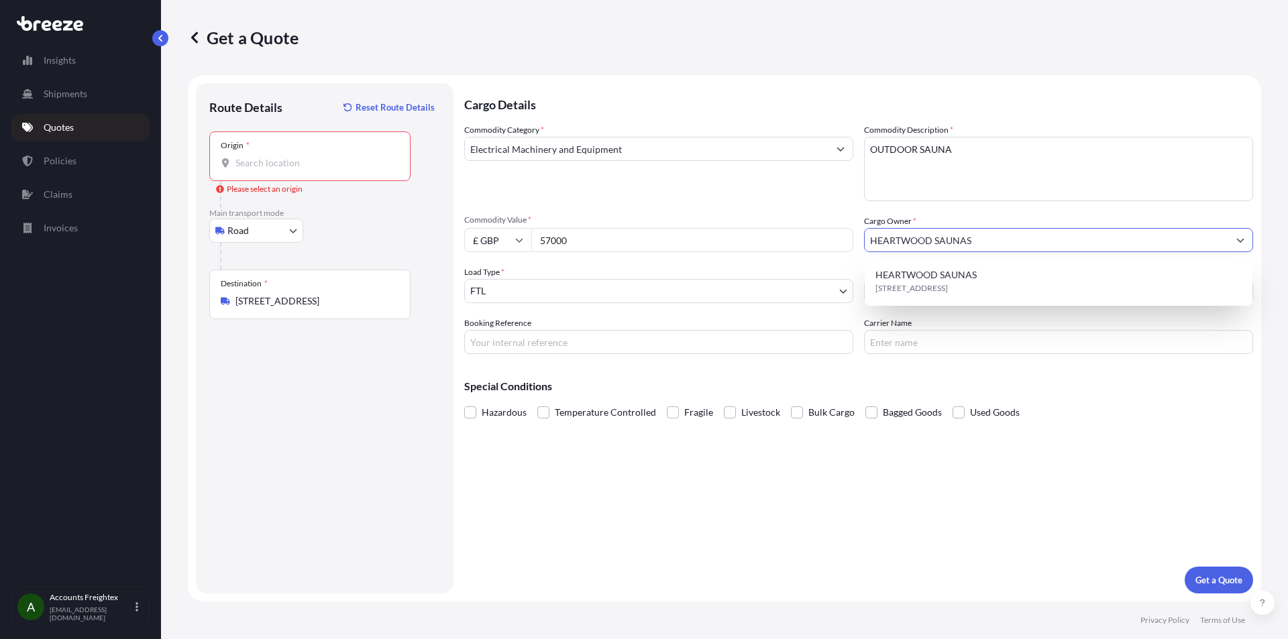
click at [302, 154] on div "Origin *" at bounding box center [309, 156] width 201 height 50
click at [302, 156] on input "Origin * Please select an origin" at bounding box center [314, 162] width 158 height 13
drag, startPoint x: 302, startPoint y: 154, endPoint x: 258, endPoint y: 168, distance: 46.5
click at [263, 155] on div "Origin *" at bounding box center [309, 156] width 201 height 50
click at [263, 156] on input "Origin * Please select an origin" at bounding box center [314, 162] width 158 height 13
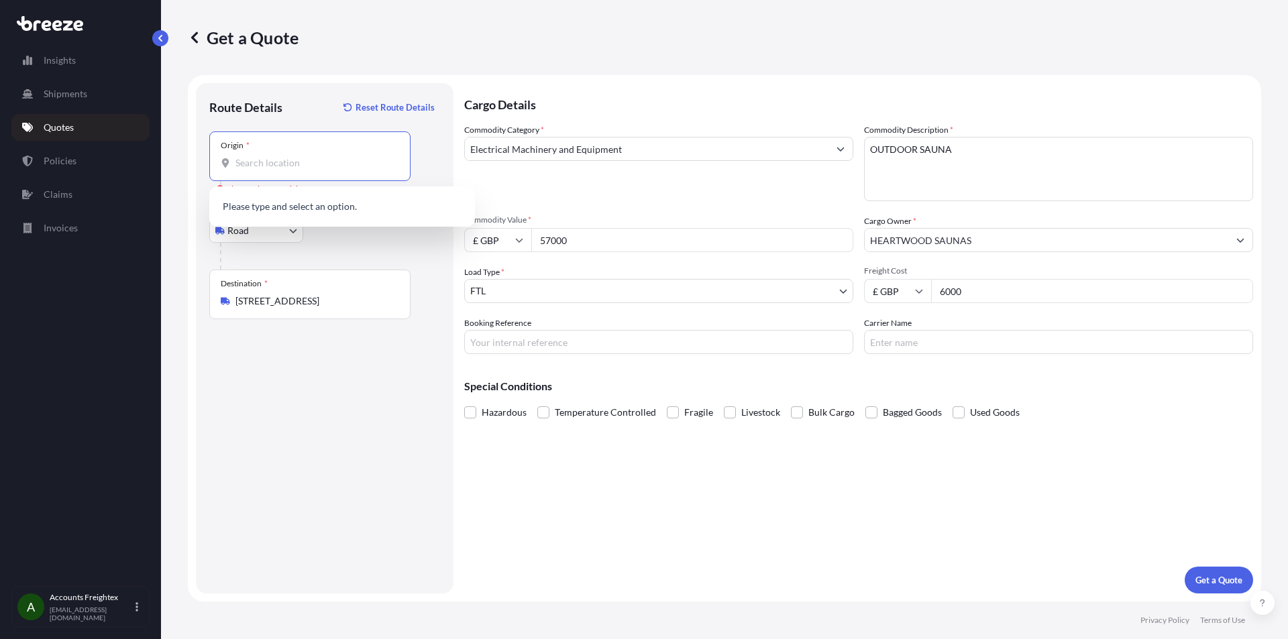
click at [258, 166] on input "Origin * Please select an origin" at bounding box center [314, 162] width 158 height 13
paste input "Glantwymyn Machynlleth SY20 8LD"
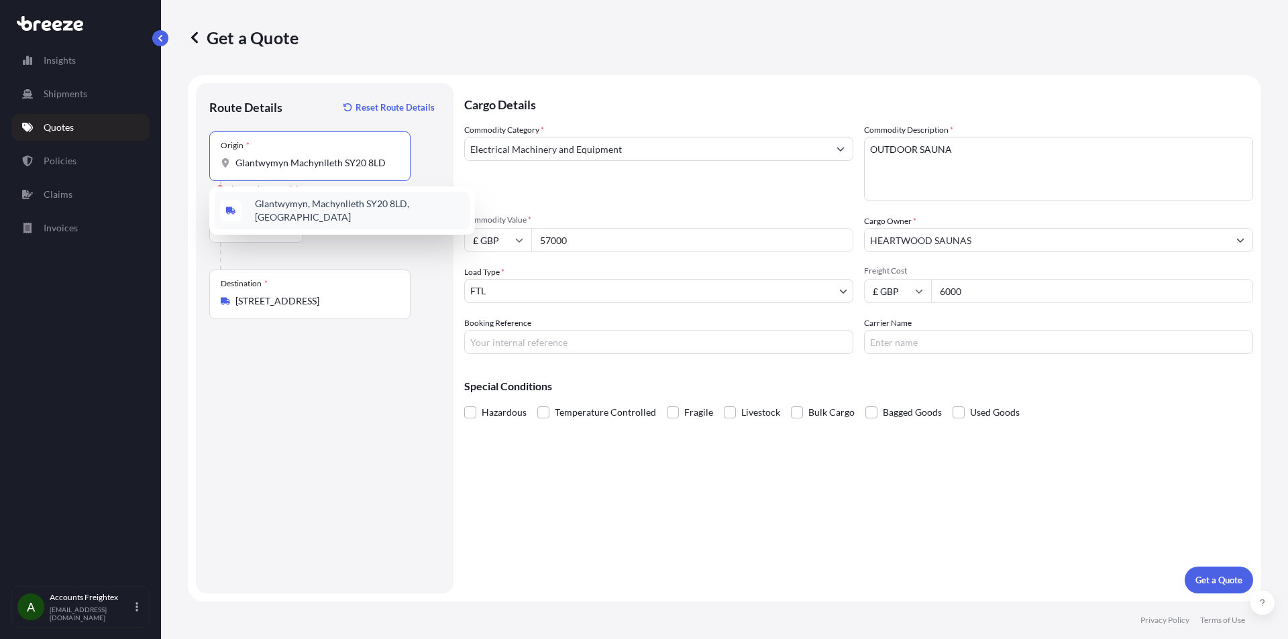
click at [308, 209] on span "Glantwymyn, Machynlleth SY20 8LD, UK" at bounding box center [359, 210] width 209 height 27
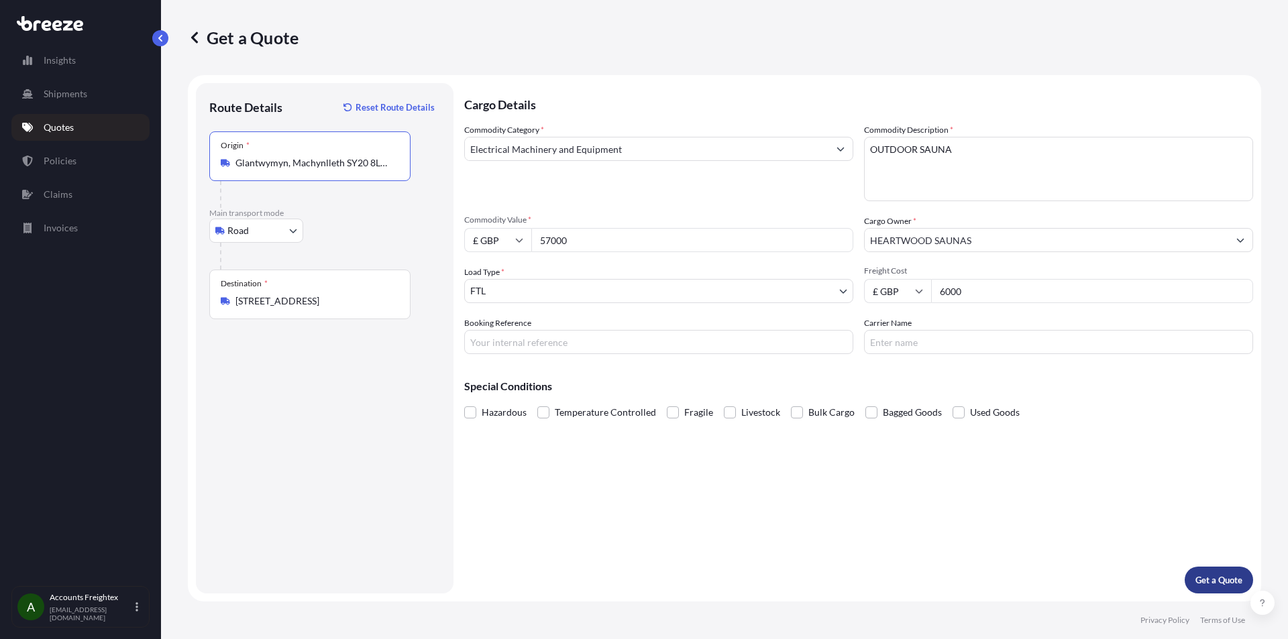
type input "Glantwymyn, Machynlleth SY20 8LD, UK"
click at [1213, 579] on p "Get a Quote" at bounding box center [1218, 579] width 47 height 13
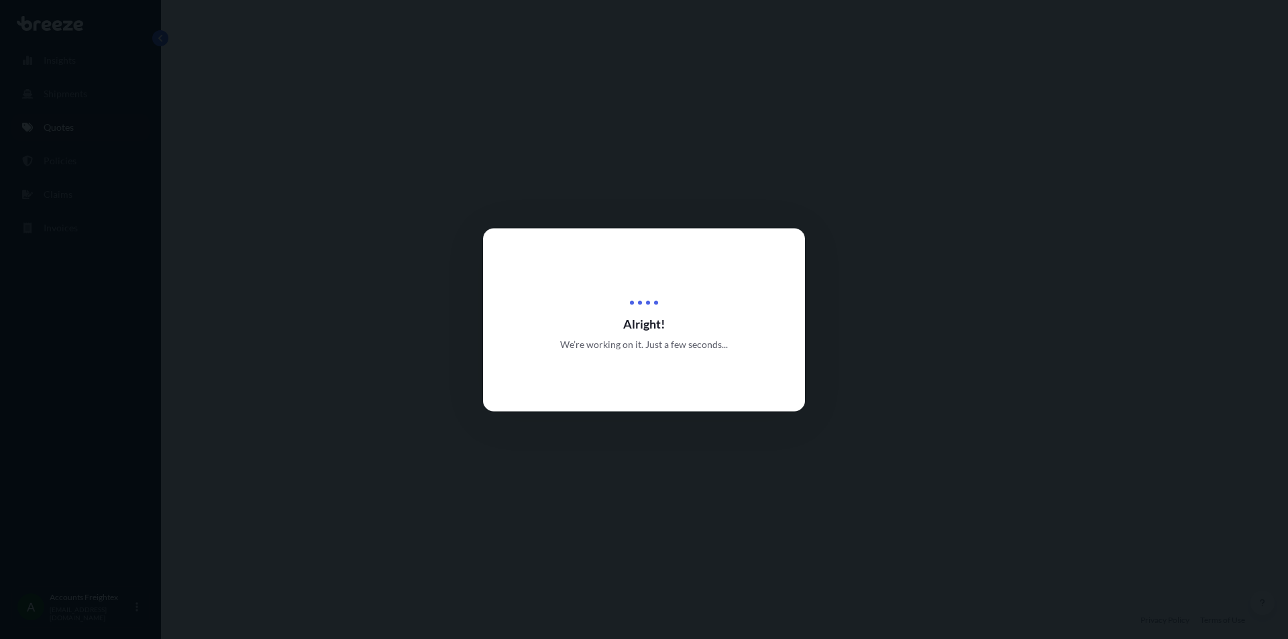
select select "Road"
select select "2"
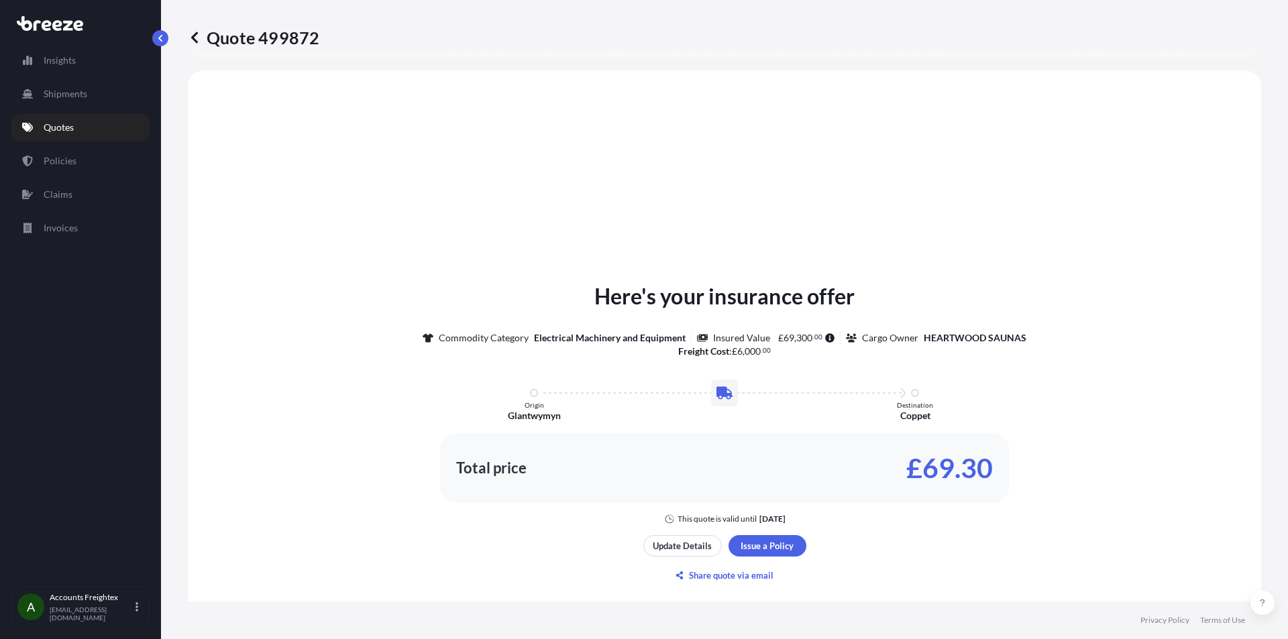
scroll to position [404, 0]
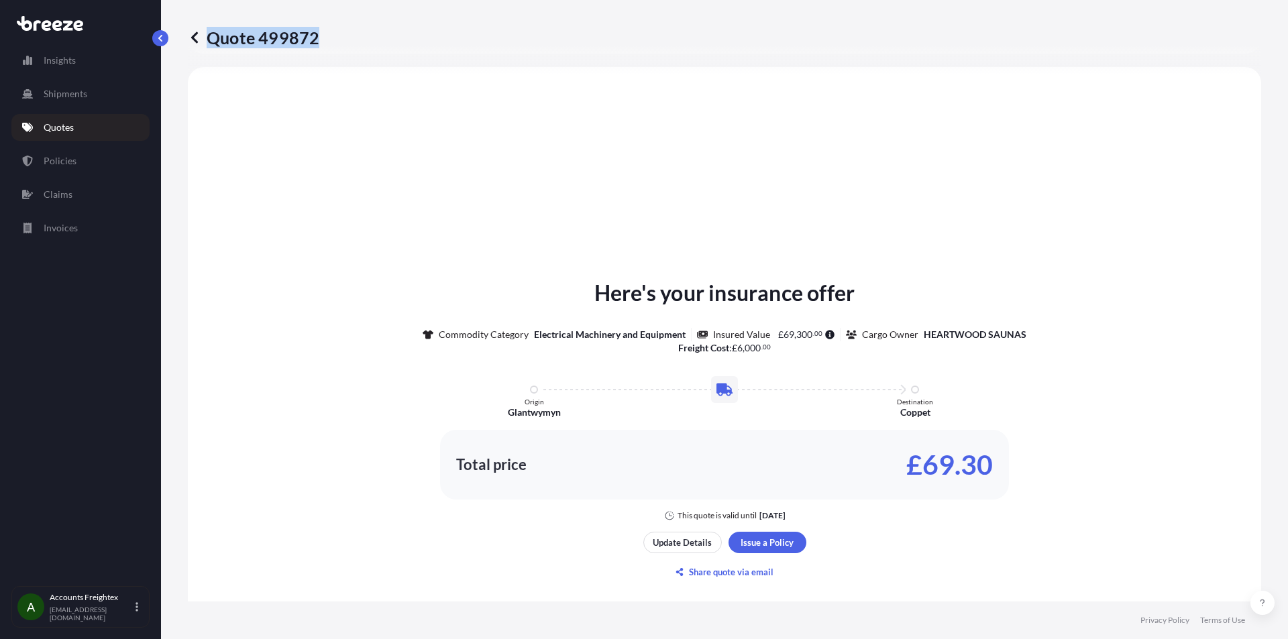
drag, startPoint x: 325, startPoint y: 39, endPoint x: 317, endPoint y: 43, distance: 9.0
click at [317, 43] on div "Quote 499872" at bounding box center [724, 37] width 1073 height 21
copy p "Quote 499872"
click at [148, 602] on div "A Accounts Freightex accounts@freightexint.com" at bounding box center [80, 607] width 138 height 42
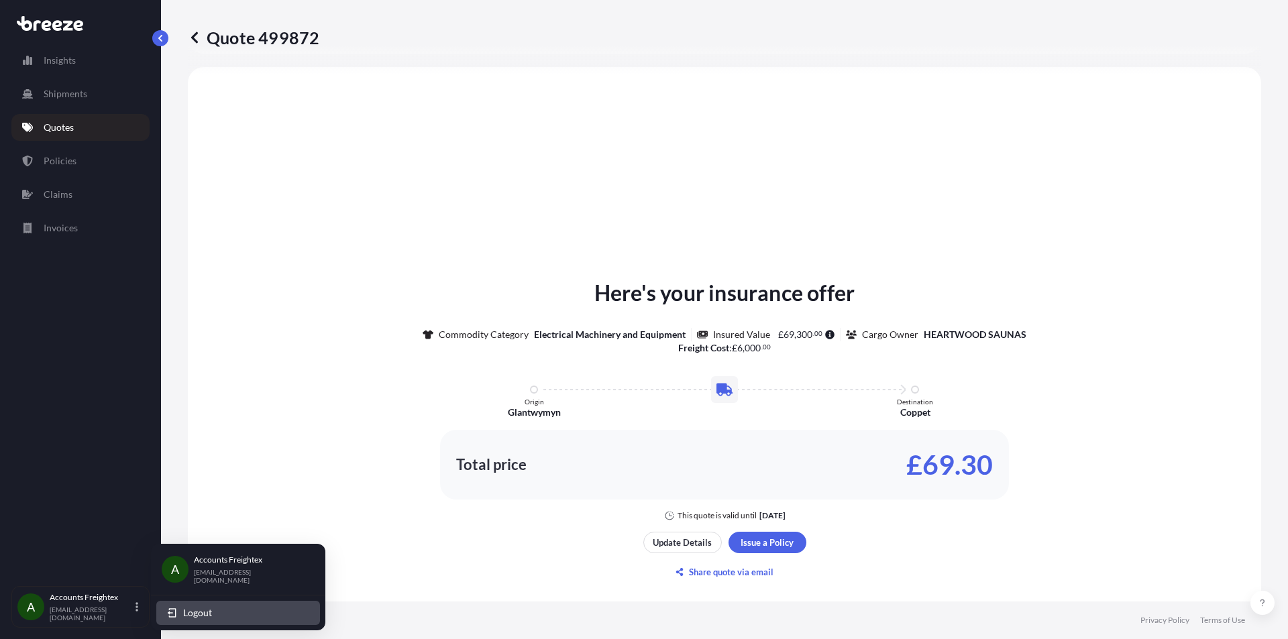
click at [190, 606] on span "Logout" at bounding box center [197, 612] width 29 height 13
